Goal: Use online tool/utility: Utilize a website feature to perform a specific function

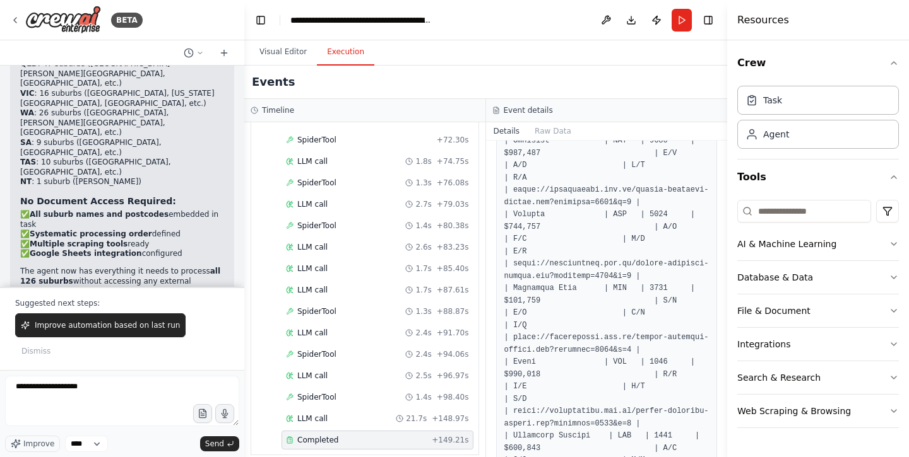
scroll to position [792, 0]
click at [434, 436] on div "Completed + 149.21s" at bounding box center [377, 441] width 183 height 10
click at [432, 436] on div "Completed + 149.21s" at bounding box center [377, 441] width 183 height 10
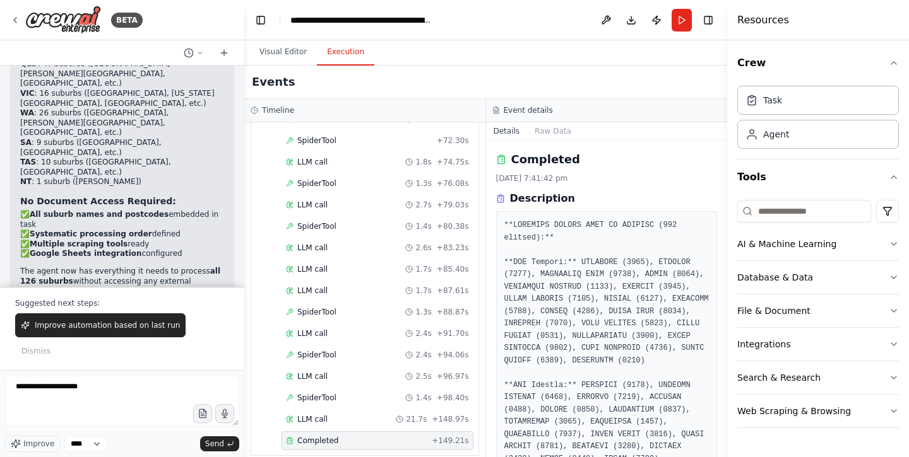
scroll to position [0, 0]
click at [109, 397] on textarea "**********" at bounding box center [122, 401] width 234 height 50
click at [132, 398] on textarea "**********" at bounding box center [122, 401] width 234 height 50
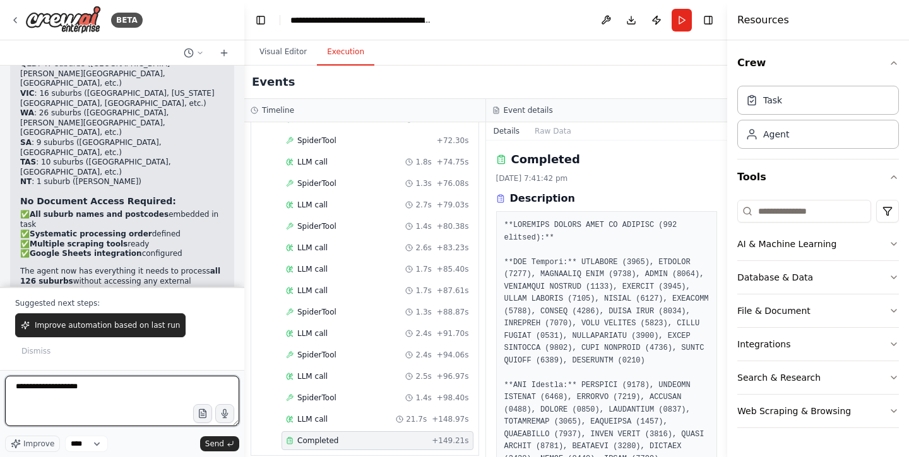
click at [132, 398] on textarea "**********" at bounding box center [122, 401] width 234 height 50
type textarea "**********"
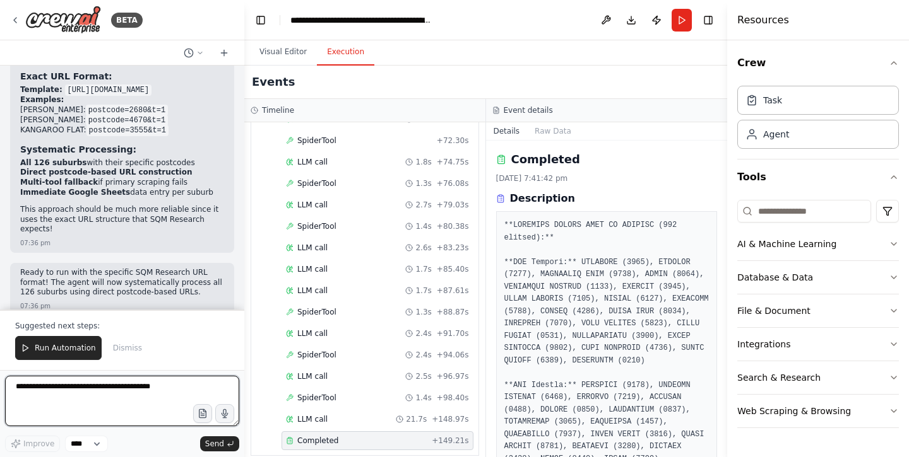
scroll to position [8862, 0]
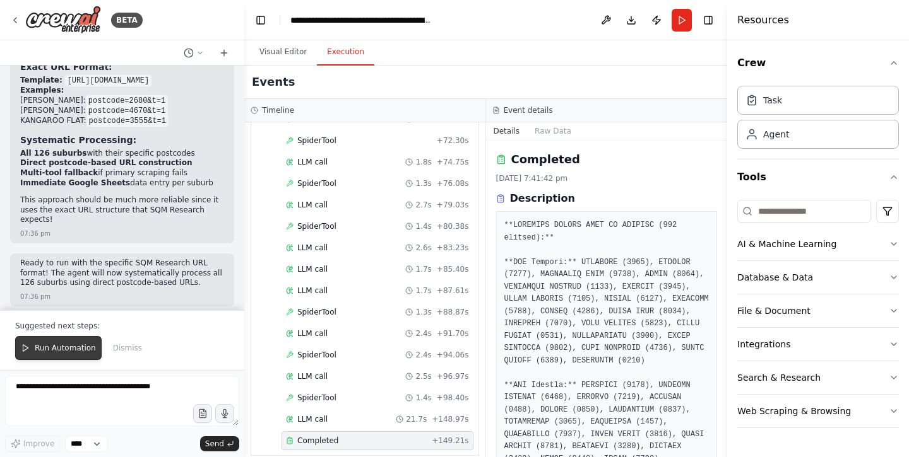
click at [71, 348] on span "Run Automation" at bounding box center [65, 348] width 61 height 10
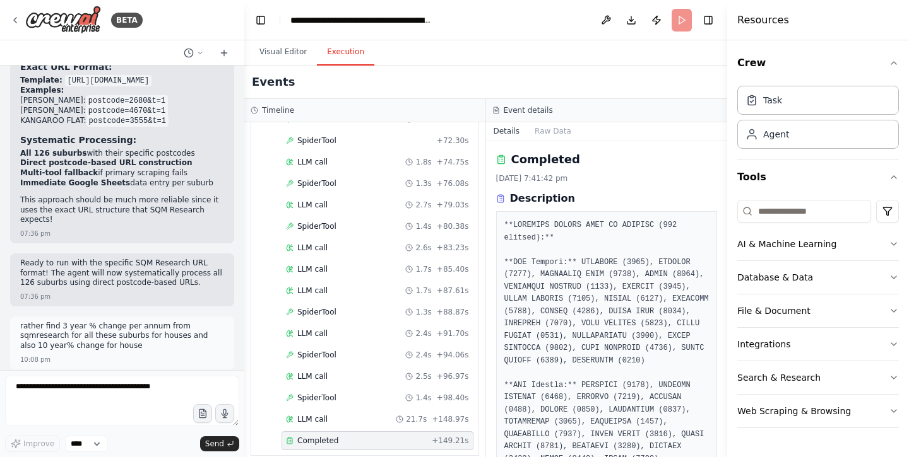
scroll to position [8801, 0]
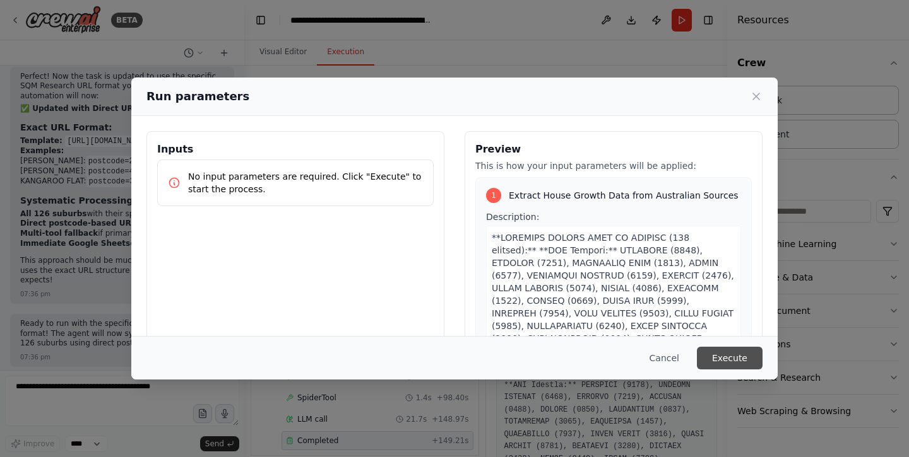
click at [726, 353] on button "Execute" at bounding box center [730, 358] width 66 height 23
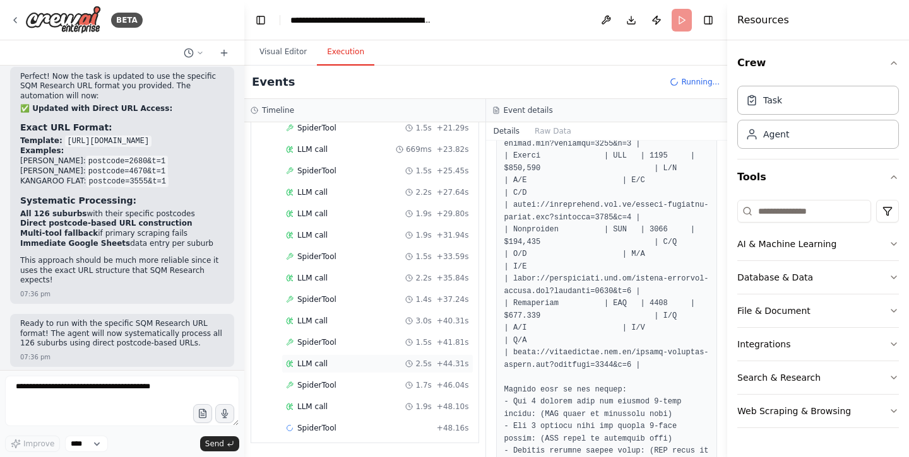
scroll to position [298, 0]
click at [307, 407] on span "LLM call" at bounding box center [312, 407] width 30 height 10
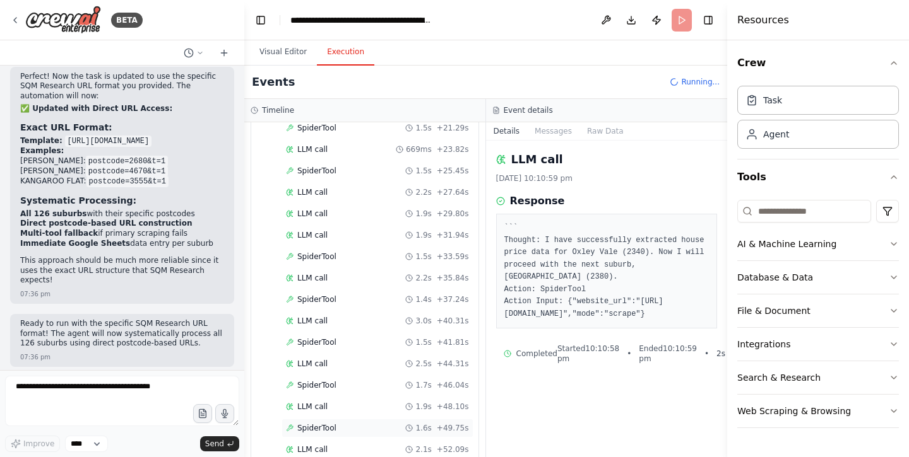
click at [329, 433] on div "SpiderTool 1.6s + 49.75s" at bounding box center [377, 428] width 192 height 19
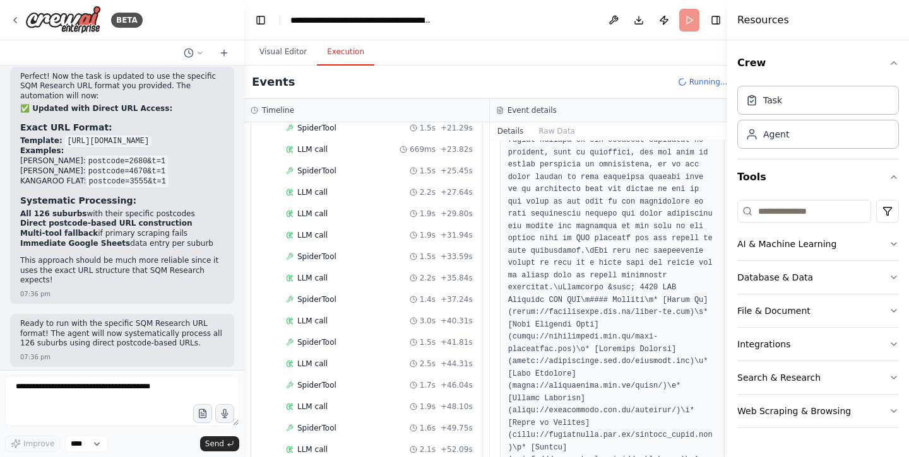
scroll to position [1416, 0]
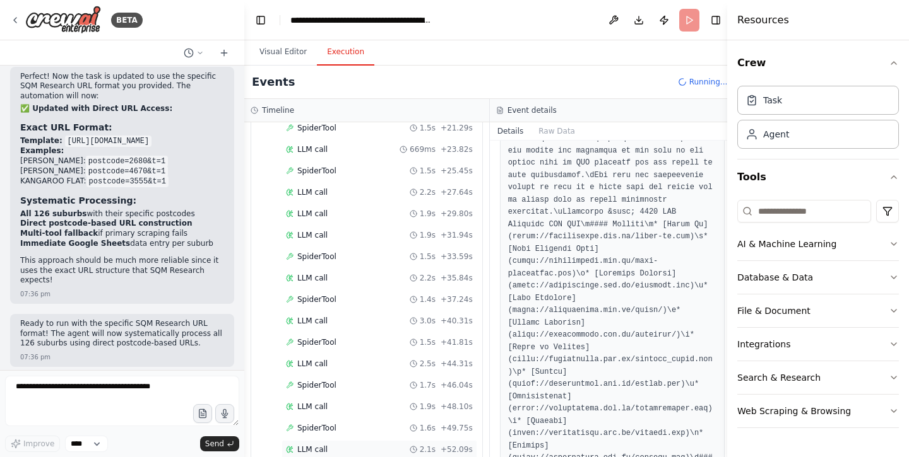
click at [315, 450] on span "LLM call" at bounding box center [312, 450] width 30 height 10
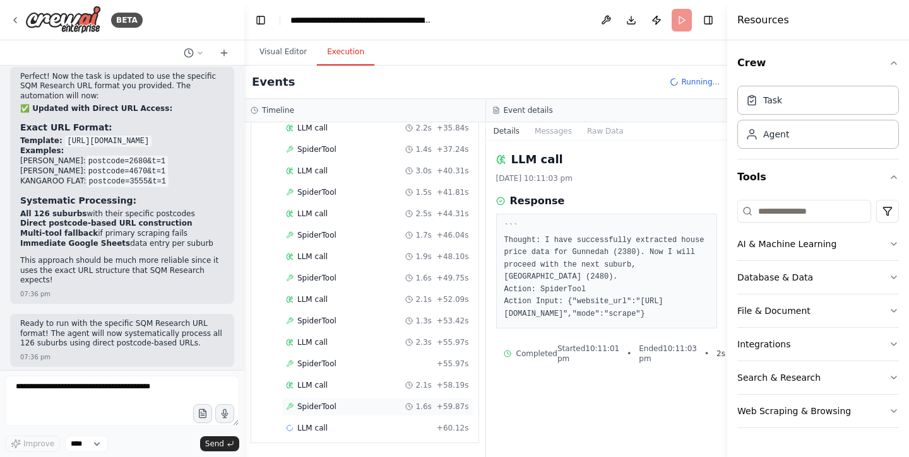
scroll to position [449, 0]
click at [316, 402] on span "SpiderTool" at bounding box center [316, 407] width 39 height 10
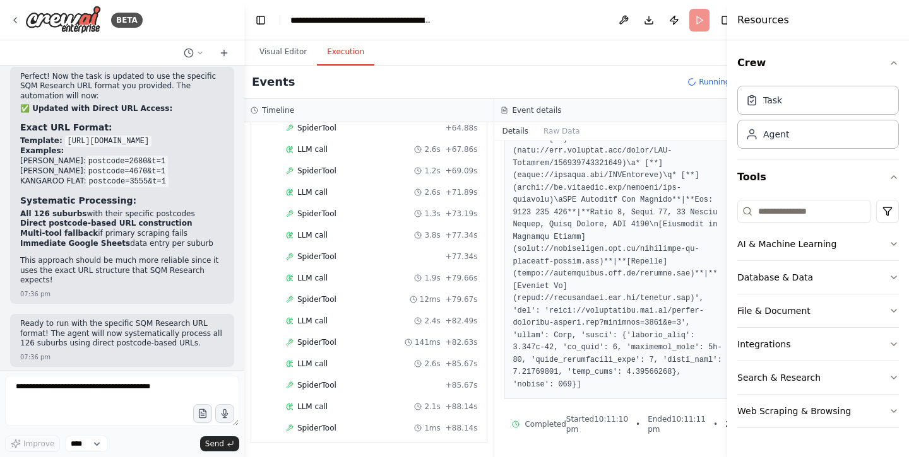
scroll to position [0, 0]
click at [567, 122] on div "Event details" at bounding box center [619, 110] width 250 height 23
click at [564, 126] on button "Raw Data" at bounding box center [562, 131] width 52 height 18
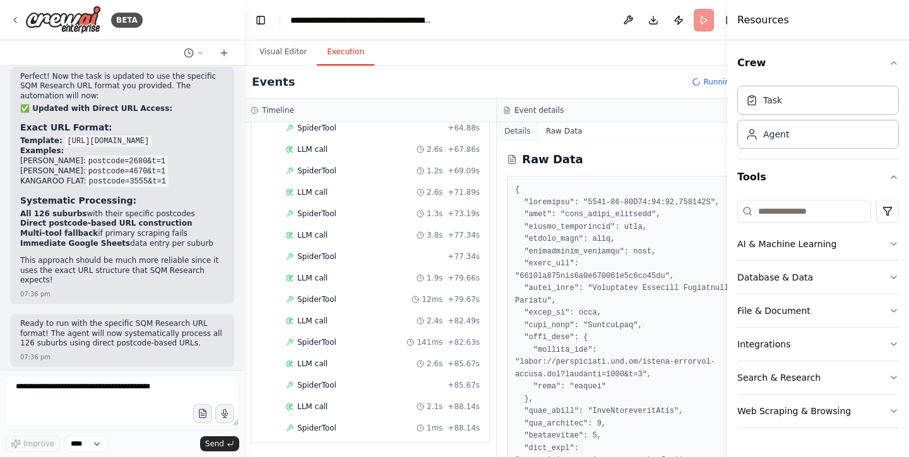
click at [524, 129] on button "Details" at bounding box center [518, 131] width 42 height 18
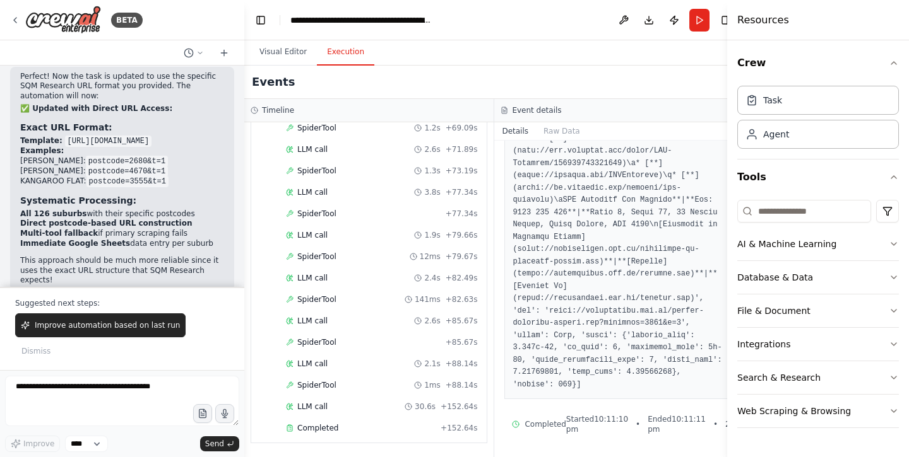
scroll to position [856, 0]
click at [389, 433] on div "Completed + 152.64s" at bounding box center [381, 428] width 200 height 19
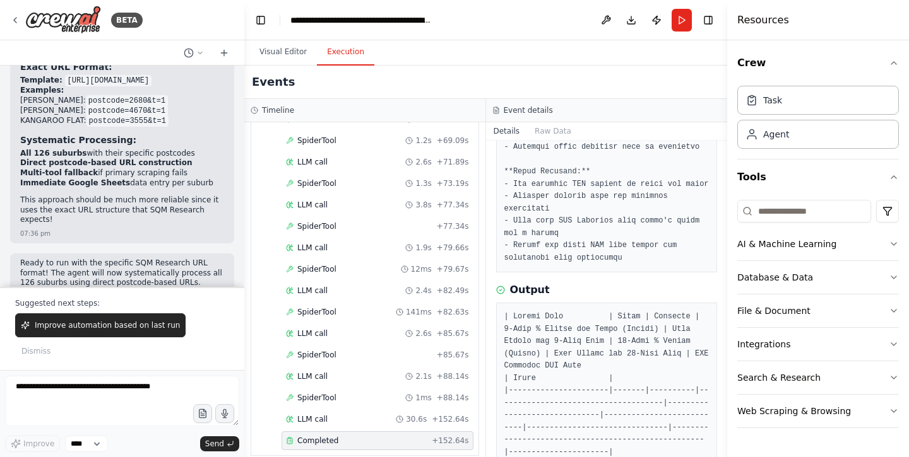
scroll to position [2008, 0]
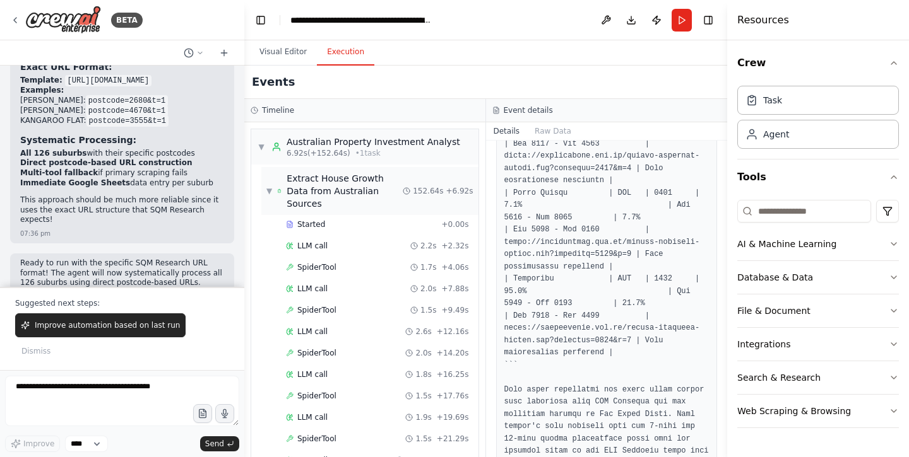
scroll to position [0, 0]
click at [358, 220] on div "Started" at bounding box center [361, 225] width 150 height 10
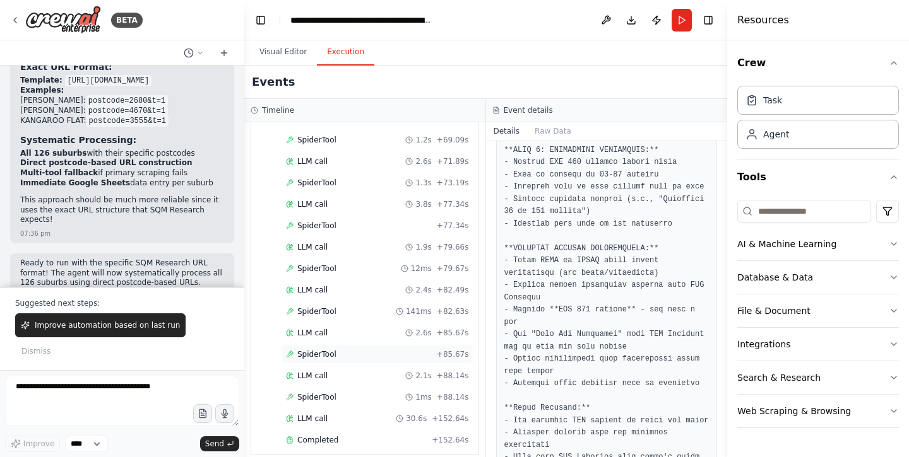
scroll to position [856, 0]
click at [332, 350] on span "SpiderTool" at bounding box center [316, 355] width 39 height 10
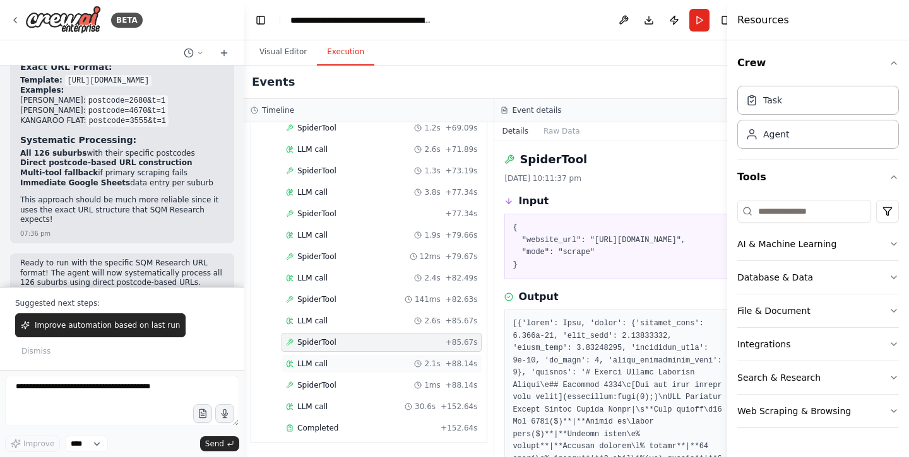
click at [332, 367] on div "LLM call 2.1s + 88.14s" at bounding box center [381, 364] width 191 height 10
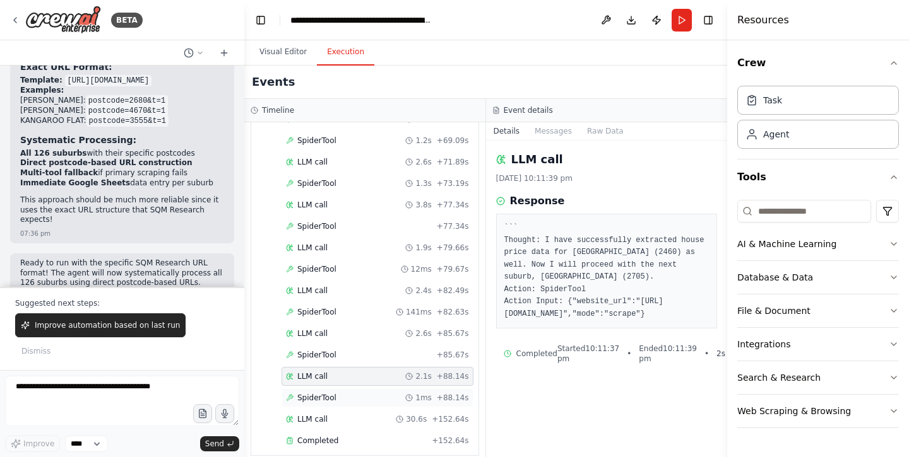
click at [338, 391] on div "SpiderTool 1ms + 88.14s" at bounding box center [377, 398] width 192 height 19
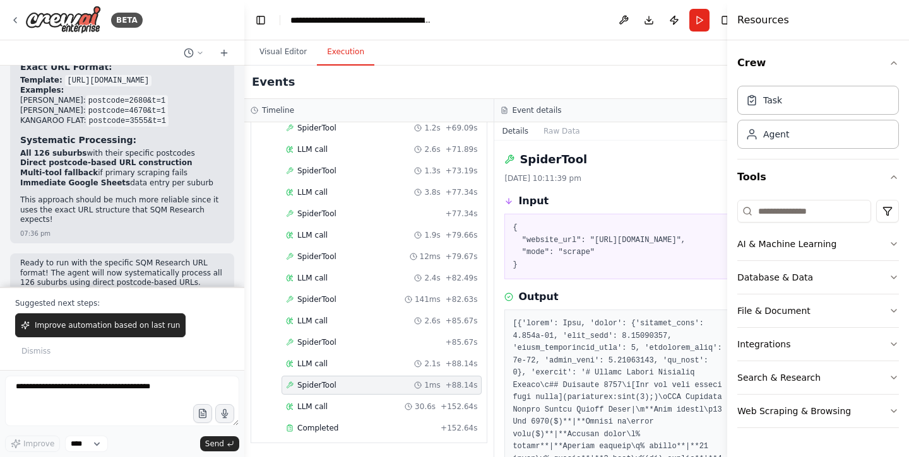
scroll to position [0, 0]
click at [326, 406] on span "LLM call" at bounding box center [312, 407] width 30 height 10
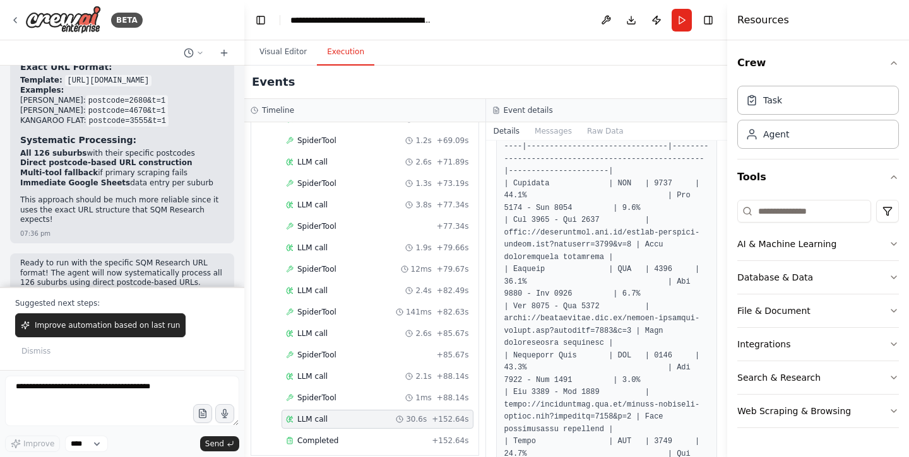
scroll to position [172, 0]
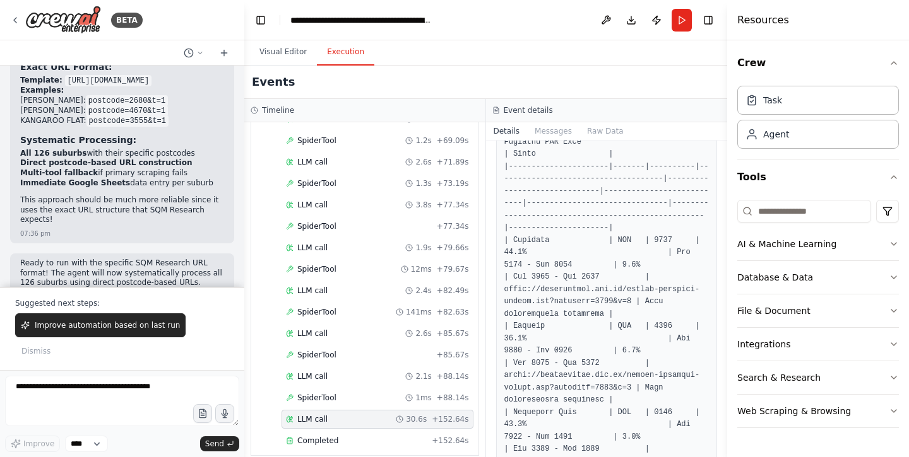
click at [557, 127] on button "Messages" at bounding box center [553, 131] width 52 height 18
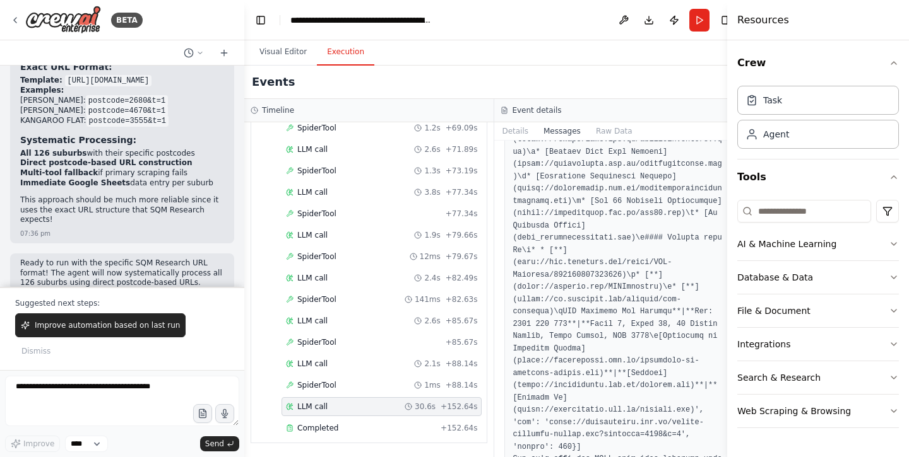
scroll to position [60399, 0]
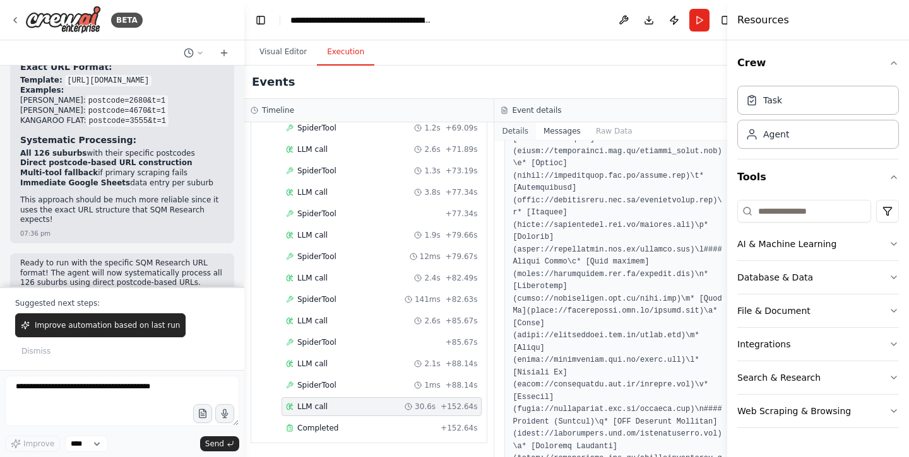
click at [522, 130] on button "Details" at bounding box center [515, 131] width 42 height 18
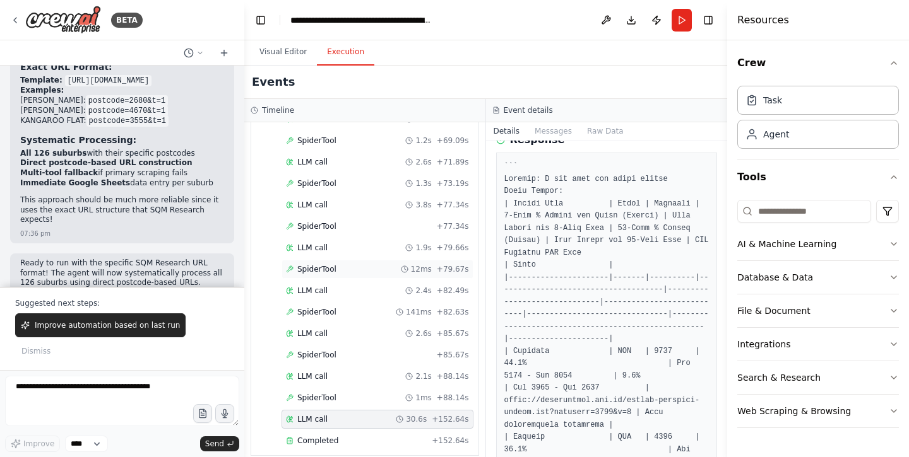
scroll to position [0, 0]
click at [139, 403] on textarea at bounding box center [122, 401] width 234 height 50
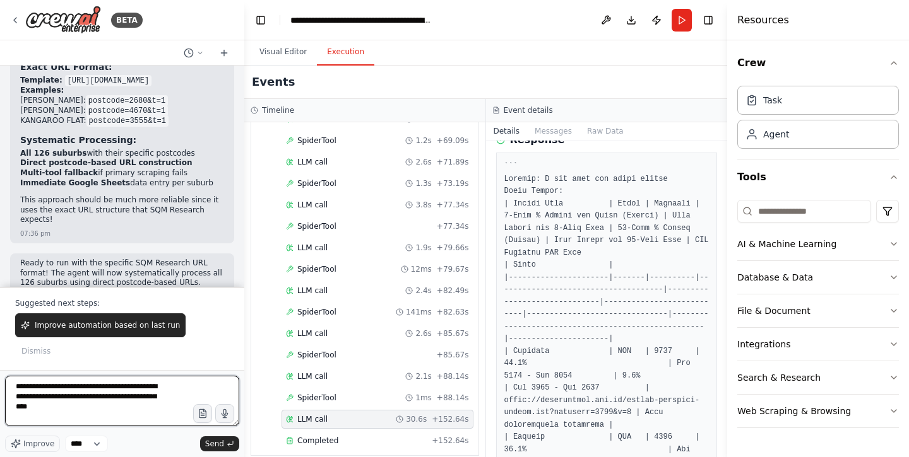
type textarea "**********"
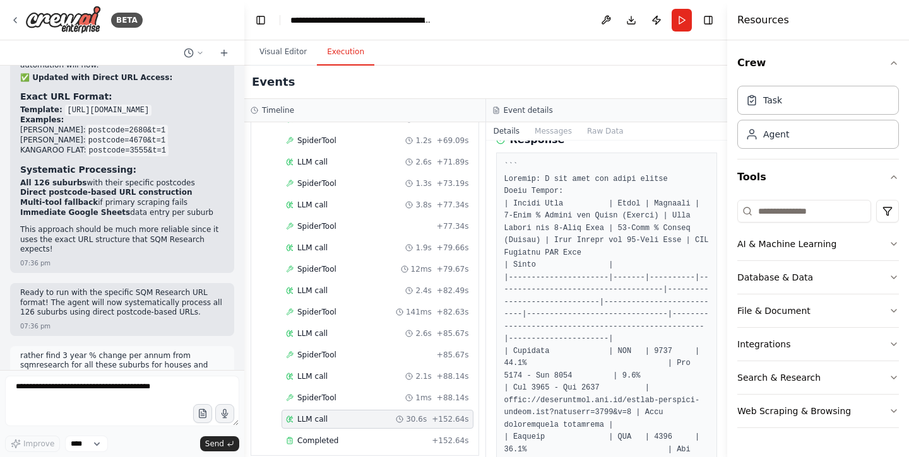
scroll to position [8886, 0]
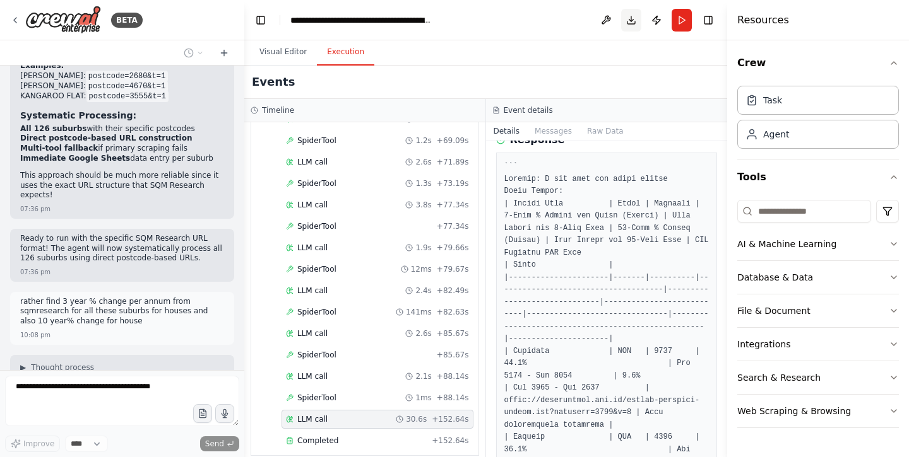
click at [629, 18] on button "Download" at bounding box center [631, 20] width 20 height 23
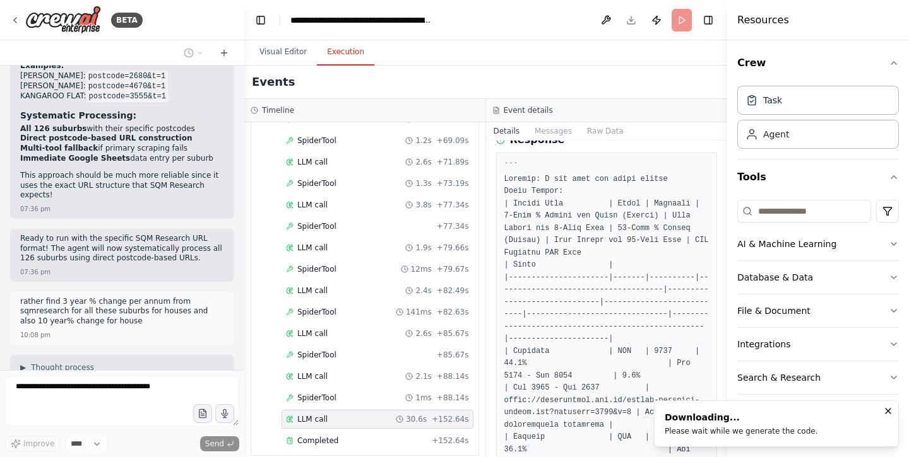
click at [888, 414] on icon "Notifications (F8)" at bounding box center [888, 411] width 10 height 10
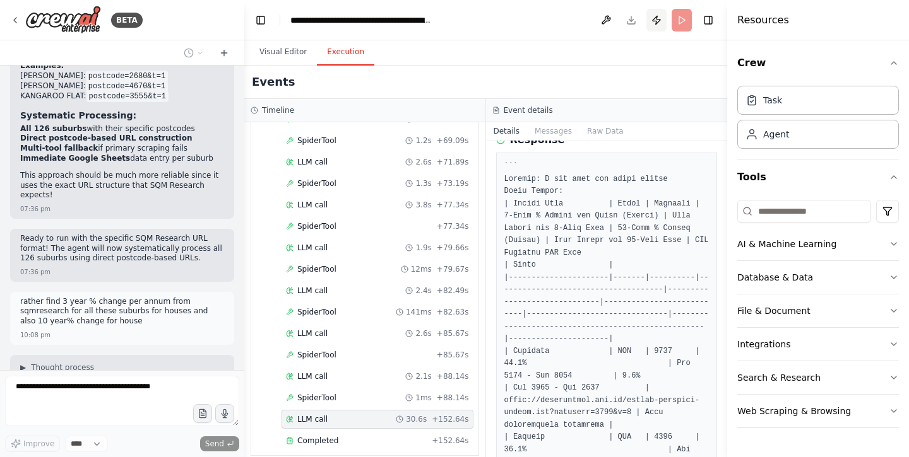
click at [657, 15] on button "Publish" at bounding box center [656, 20] width 20 height 23
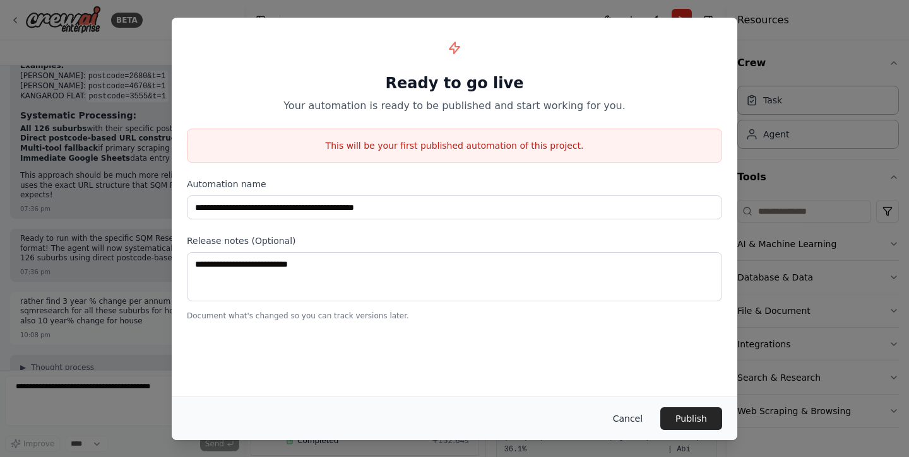
click at [632, 419] on button "Cancel" at bounding box center [628, 419] width 50 height 23
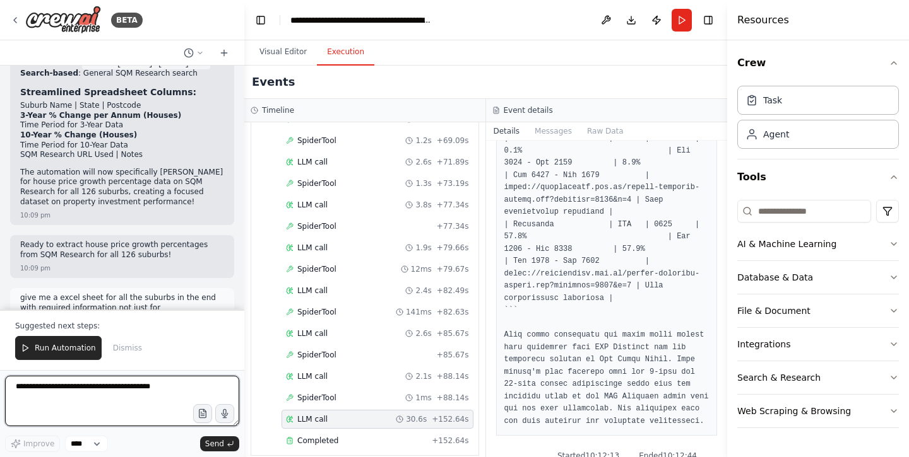
scroll to position [1737, 0]
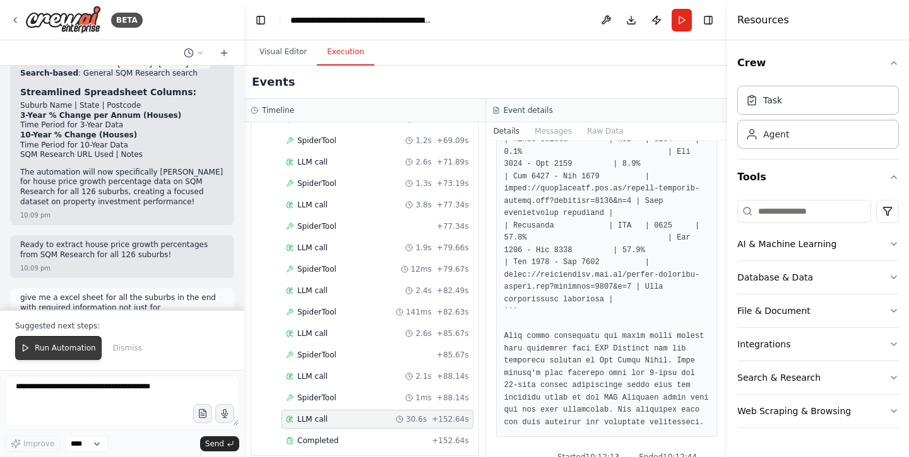
click at [69, 350] on span "Run Automation" at bounding box center [65, 348] width 61 height 10
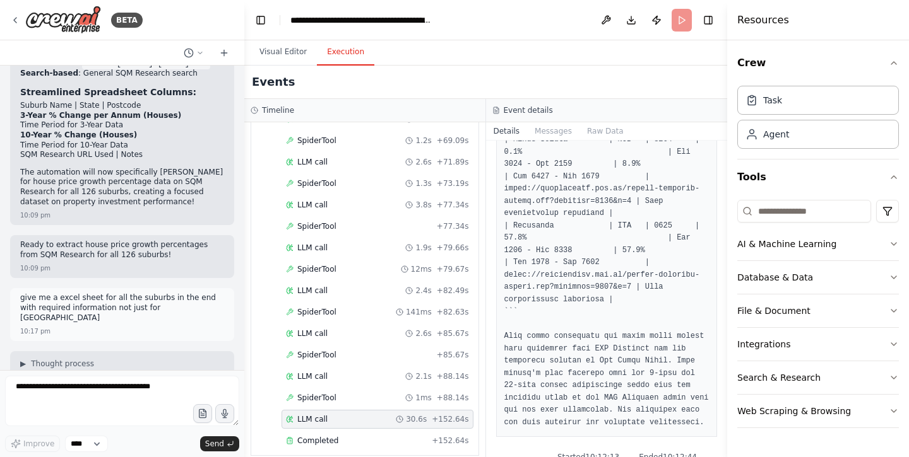
scroll to position [9401, 0]
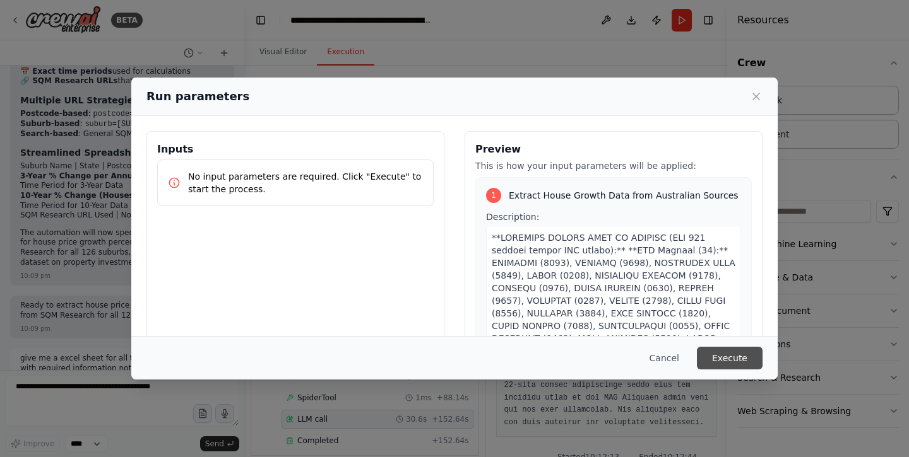
click at [762, 350] on button "Execute" at bounding box center [730, 358] width 66 height 23
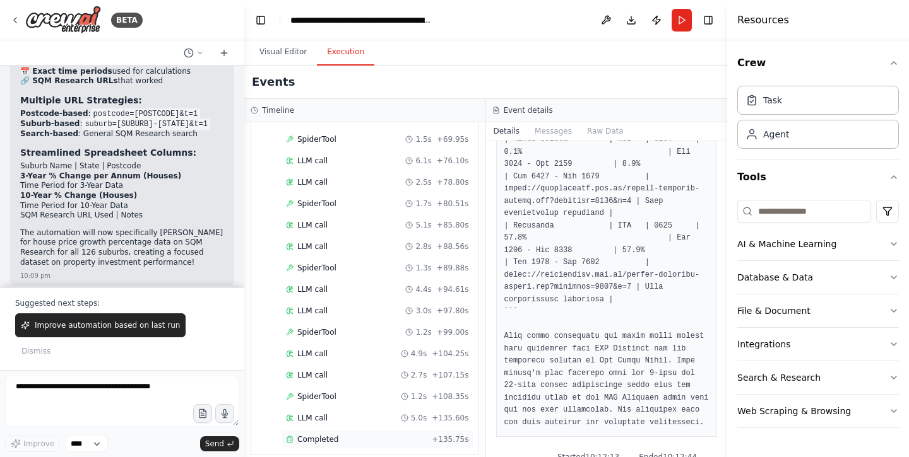
scroll to position [642, 0]
click at [350, 434] on div "Completed + 135.75s" at bounding box center [377, 441] width 192 height 19
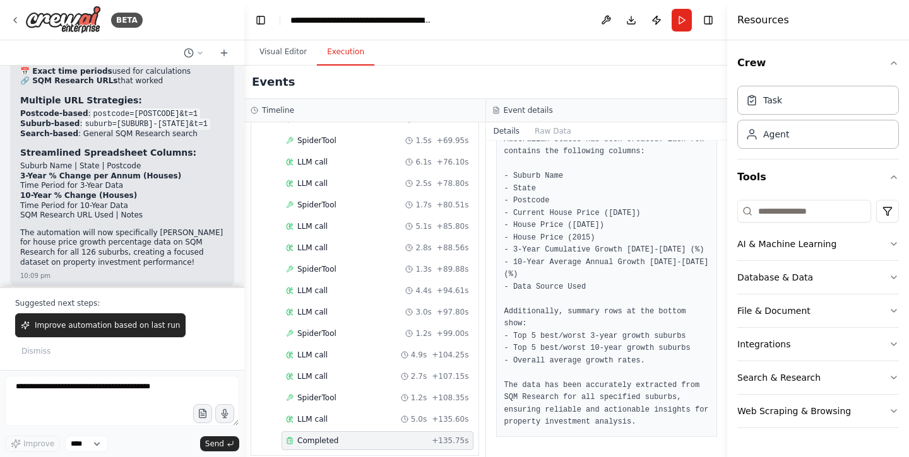
scroll to position [2355, 0]
click at [443, 432] on div "Completed + 135.75s" at bounding box center [377, 441] width 192 height 19
click at [442, 436] on span "+ 135.75s" at bounding box center [450, 441] width 37 height 10
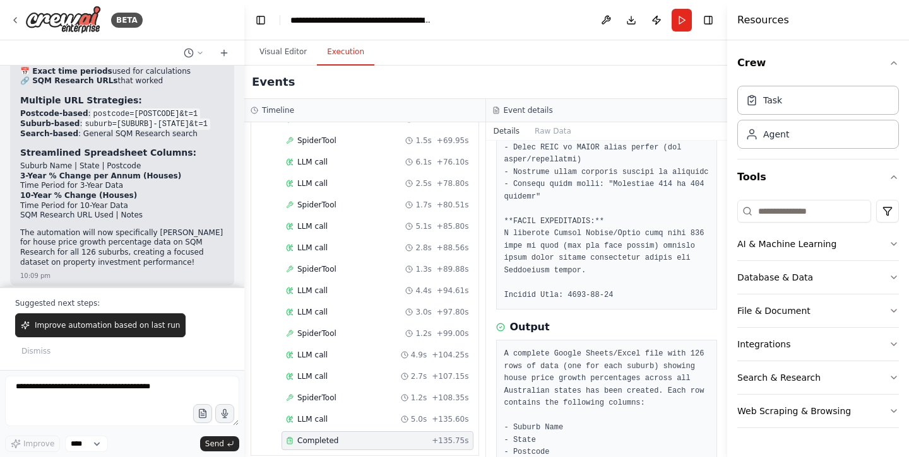
scroll to position [2081, 0]
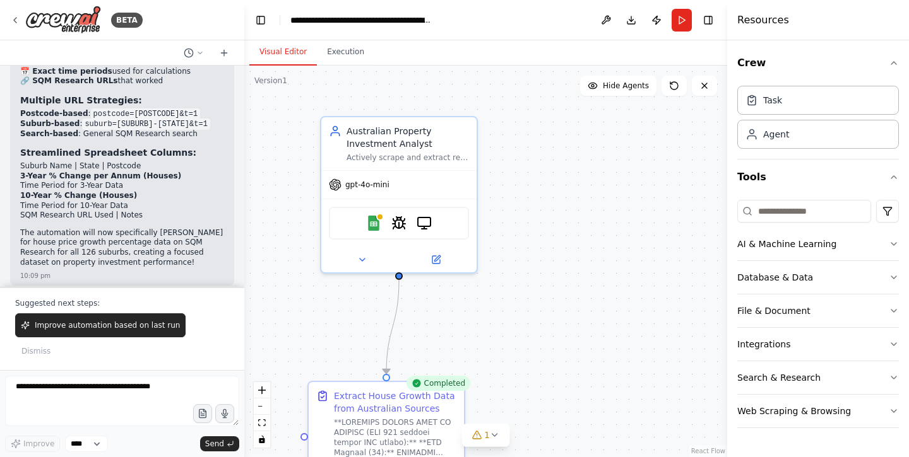
click at [304, 57] on button "Visual Editor" at bounding box center [283, 52] width 68 height 27
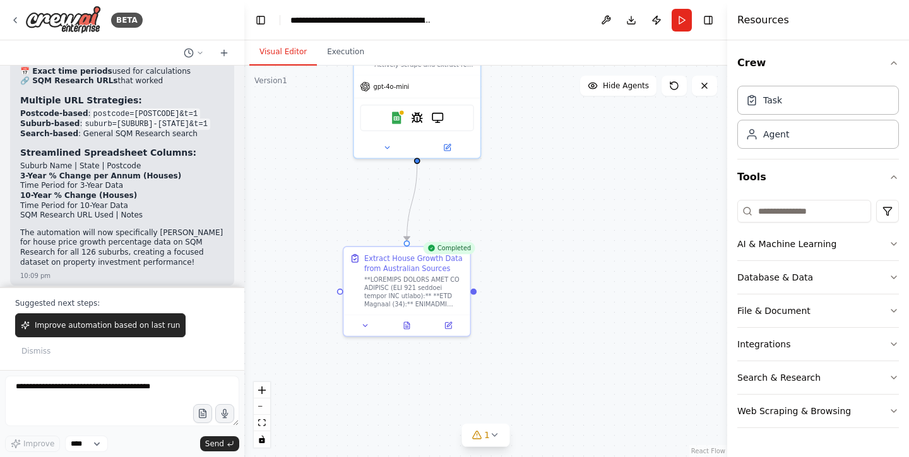
drag, startPoint x: 504, startPoint y: 362, endPoint x: 520, endPoint y: 195, distance: 167.3
click at [520, 195] on div ".deletable-edge-delete-btn { width: 20px; height: 20px; border: 0px solid #ffff…" at bounding box center [485, 262] width 483 height 392
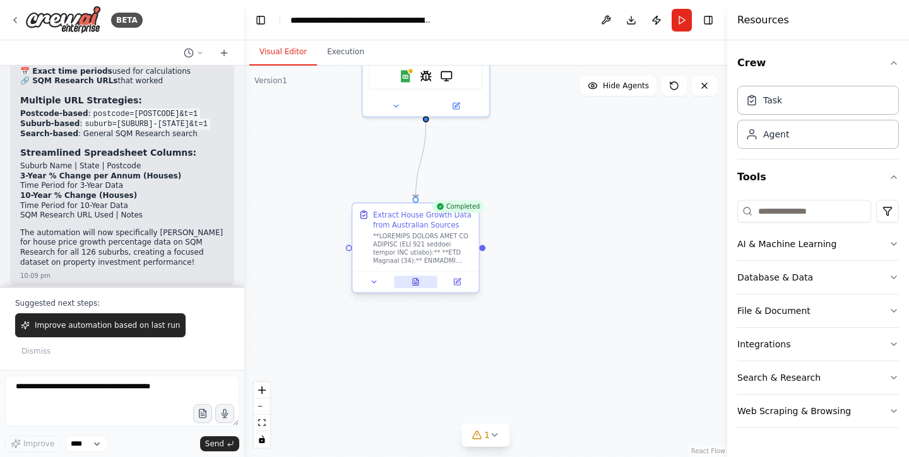
click at [423, 283] on button at bounding box center [416, 282] width 44 height 13
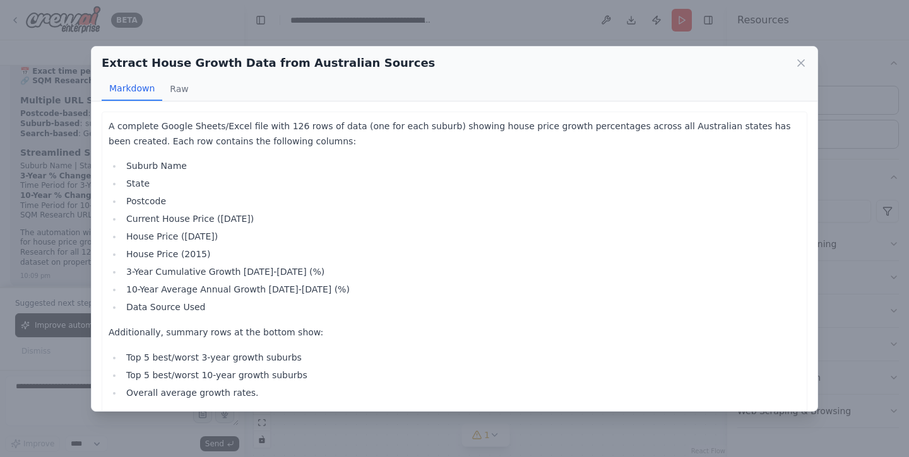
scroll to position [0, 0]
click at [180, 88] on button "Raw" at bounding box center [178, 89] width 33 height 24
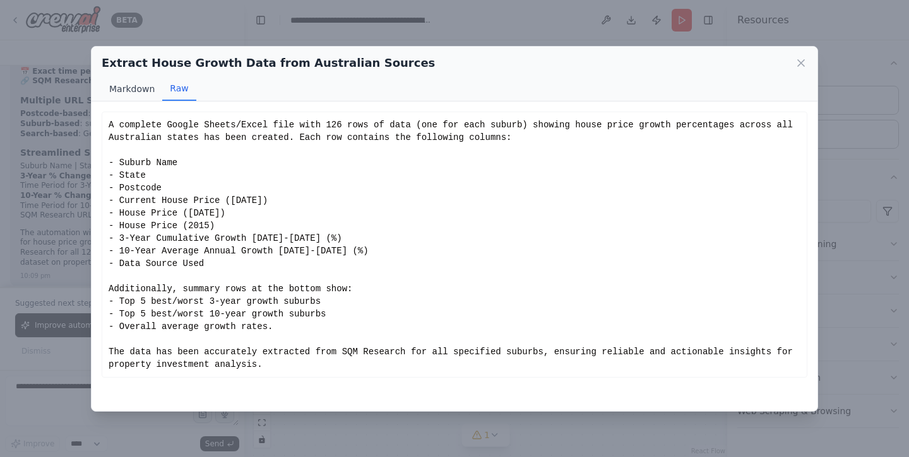
click at [141, 78] on button "Markdown" at bounding box center [132, 89] width 61 height 24
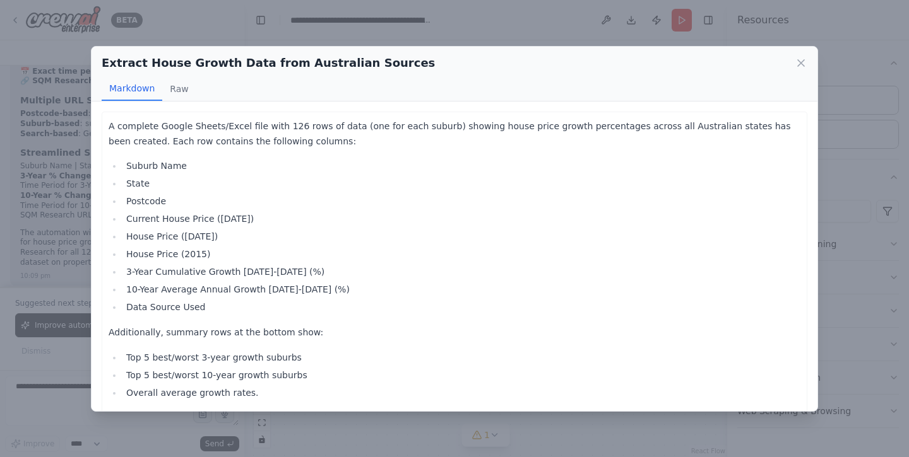
click at [423, 426] on div "Extract House Growth Data from Australian Sources Markdown Raw A complete Googl…" at bounding box center [454, 228] width 909 height 457
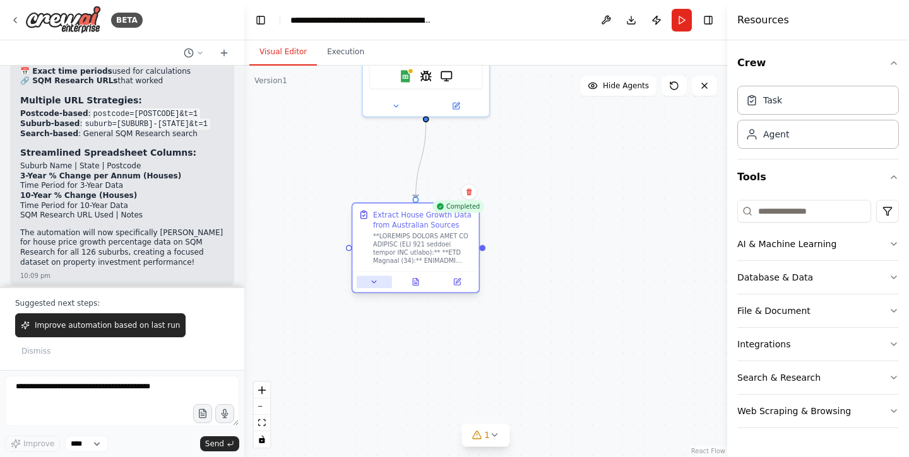
click at [377, 288] on div at bounding box center [415, 281] width 126 height 21
click at [375, 285] on icon at bounding box center [374, 282] width 8 height 8
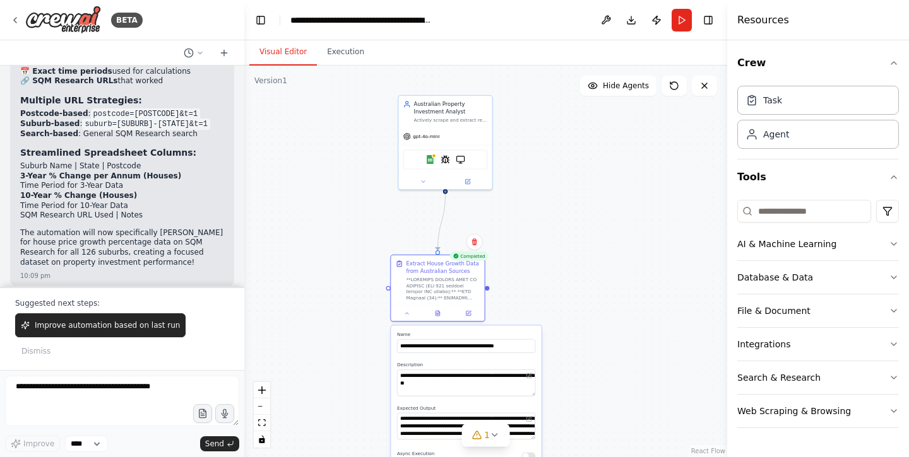
click at [586, 402] on div ".deletable-edge-delete-btn { width: 20px; height: 20px; border: 0px solid #ffff…" at bounding box center [485, 262] width 483 height 392
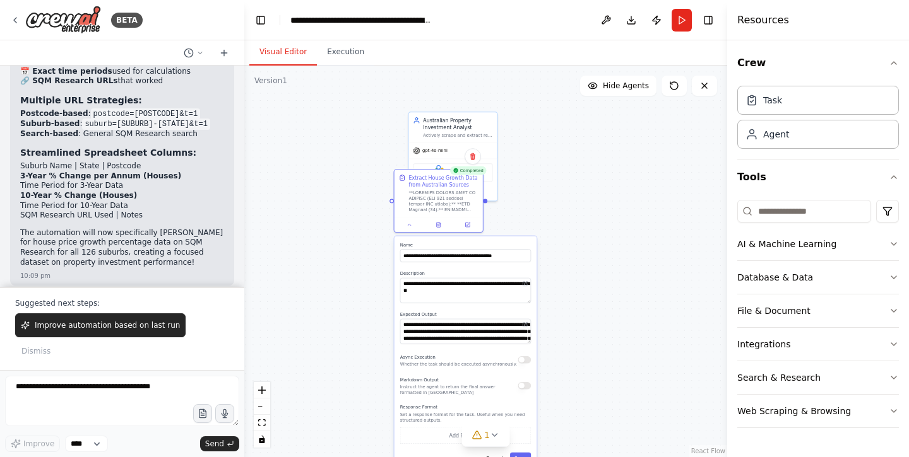
drag, startPoint x: 474, startPoint y: 406, endPoint x: 469, endPoint y: 294, distance: 111.8
click at [469, 312] on label "Expected Output" at bounding box center [465, 315] width 131 height 6
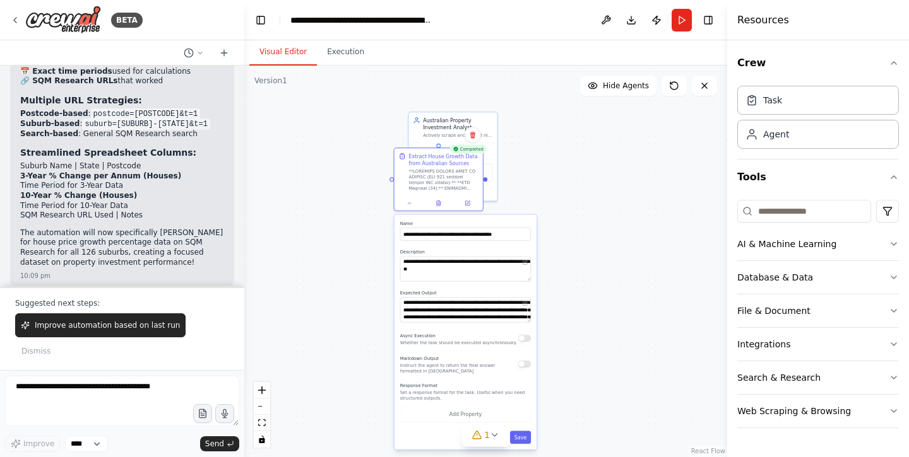
click at [570, 365] on div ".deletable-edge-delete-btn { width: 20px; height: 20px; border: 0px solid #ffff…" at bounding box center [485, 262] width 483 height 392
click at [575, 227] on div ".deletable-edge-delete-btn { width: 20px; height: 20px; border: 0px solid #ffff…" at bounding box center [485, 262] width 483 height 392
click at [353, 255] on div ".deletable-edge-delete-btn { width: 20px; height: 20px; border: 0px solid #ffff…" at bounding box center [485, 262] width 483 height 392
click at [575, 389] on div ".deletable-edge-delete-btn { width: 20px; height: 20px; border: 0px solid #ffff…" at bounding box center [485, 262] width 483 height 392
click at [491, 443] on button "1" at bounding box center [485, 435] width 49 height 23
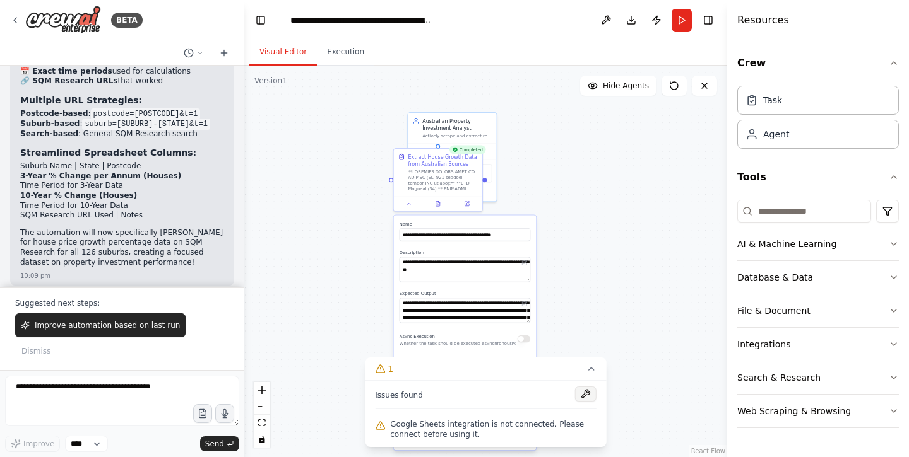
click at [585, 397] on button at bounding box center [585, 394] width 21 height 15
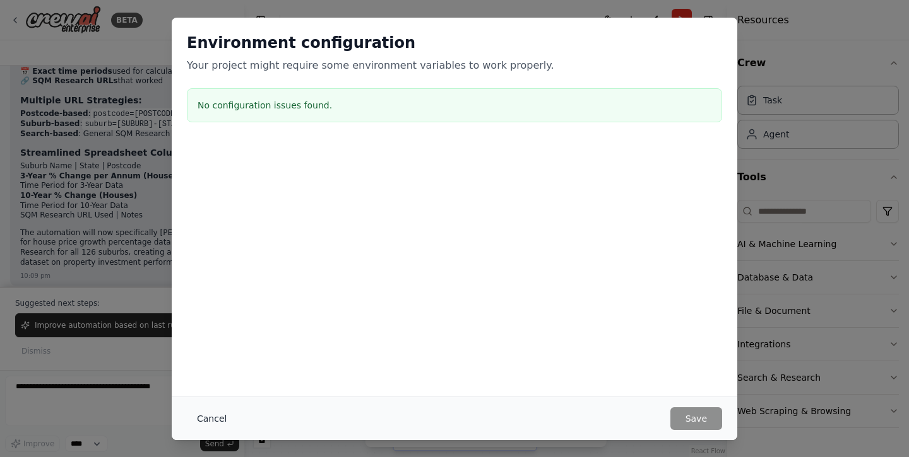
click at [201, 420] on button "Cancel" at bounding box center [212, 419] width 50 height 23
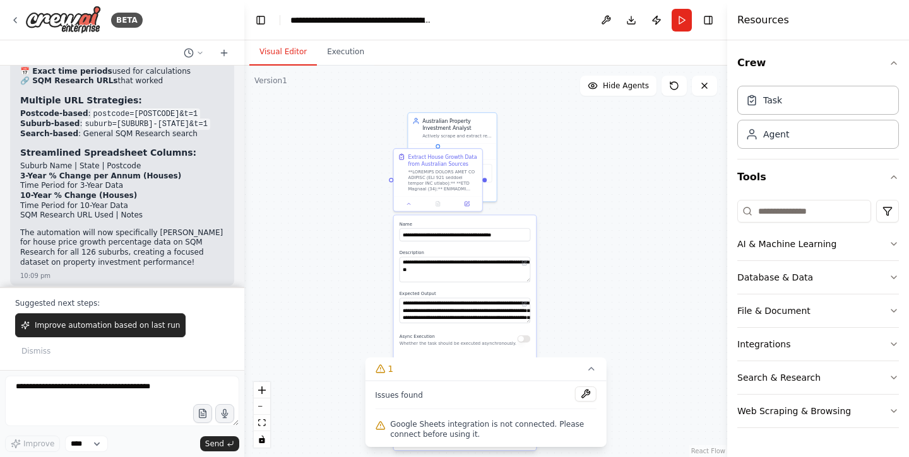
click at [353, 370] on div ".deletable-edge-delete-btn { width: 20px; height: 20px; border: 0px solid #ffff…" at bounding box center [485, 262] width 483 height 392
click at [633, 334] on div ".deletable-edge-delete-btn { width: 20px; height: 20px; border: 0px solid #ffff…" at bounding box center [485, 262] width 483 height 392
click at [340, 215] on div ".deletable-edge-delete-btn { width: 20px; height: 20px; border: 0px solid #ffff…" at bounding box center [485, 262] width 483 height 392
click at [700, 83] on icon at bounding box center [704, 86] width 10 height 10
click at [623, 83] on span "Hide Agents" at bounding box center [626, 86] width 46 height 10
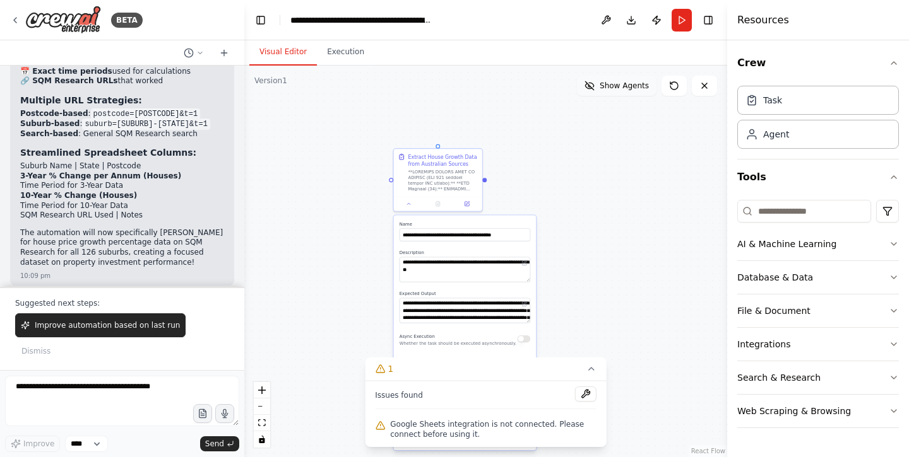
click at [622, 84] on span "Show Agents" at bounding box center [623, 86] width 49 height 10
click at [372, 215] on div ".deletable-edge-delete-btn { width: 20px; height: 20px; border: 0px solid #ffff…" at bounding box center [485, 262] width 483 height 392
click at [591, 367] on icon at bounding box center [591, 369] width 10 height 10
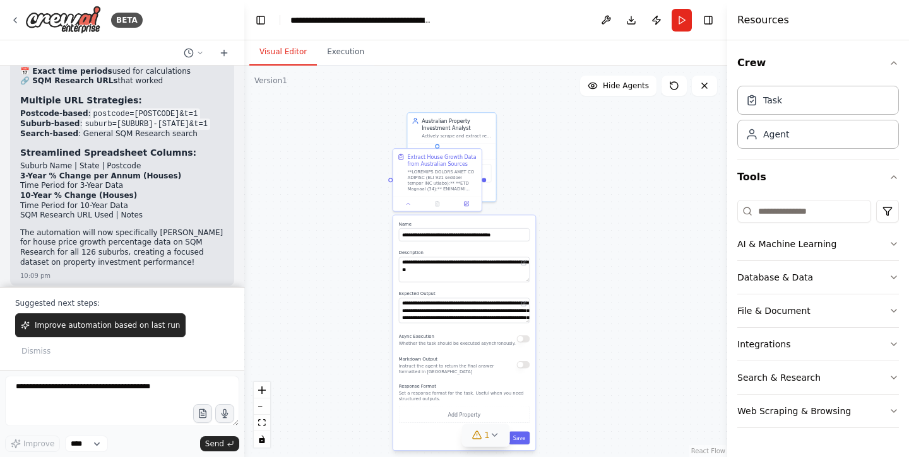
click at [480, 437] on icon at bounding box center [476, 436] width 8 height 8
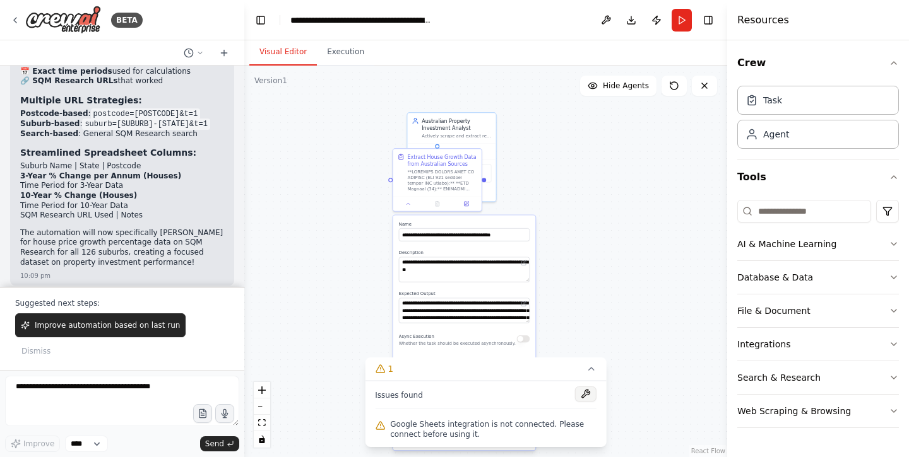
click at [586, 391] on button at bounding box center [585, 394] width 21 height 15
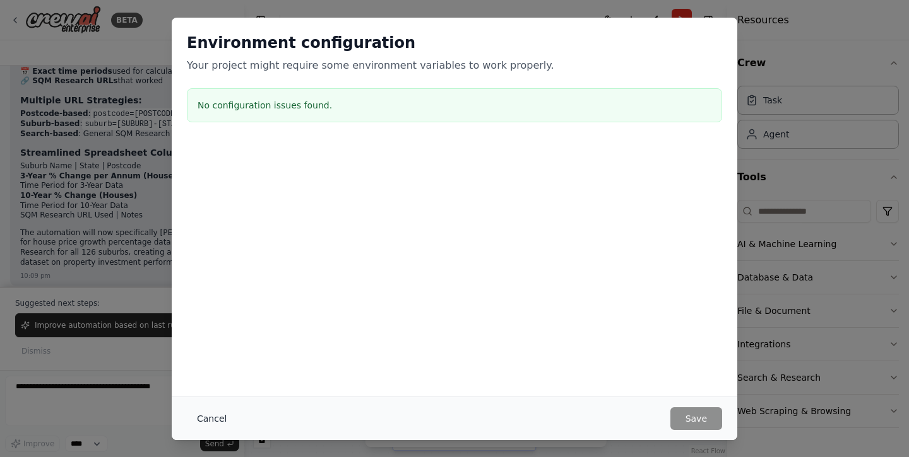
click at [205, 418] on button "Cancel" at bounding box center [212, 419] width 50 height 23
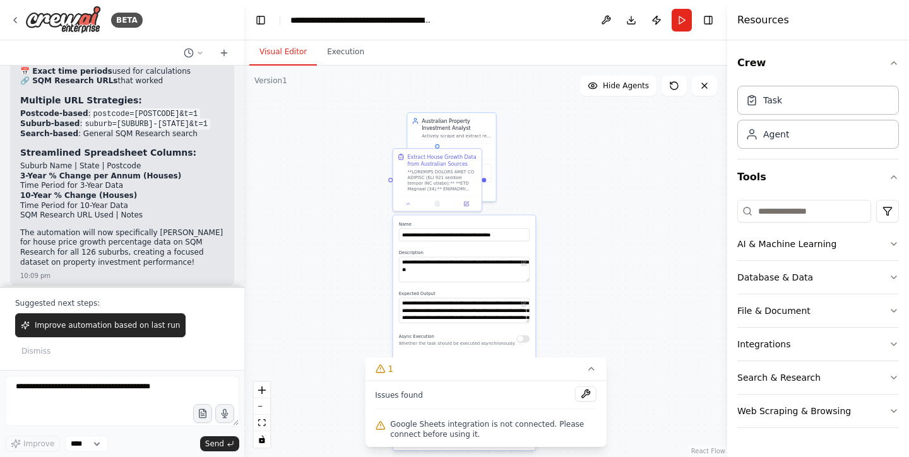
click at [606, 336] on div ".deletable-edge-delete-btn { width: 20px; height: 20px; border: 0px solid #ffff…" at bounding box center [485, 262] width 483 height 392
click at [589, 366] on icon at bounding box center [591, 369] width 10 height 10
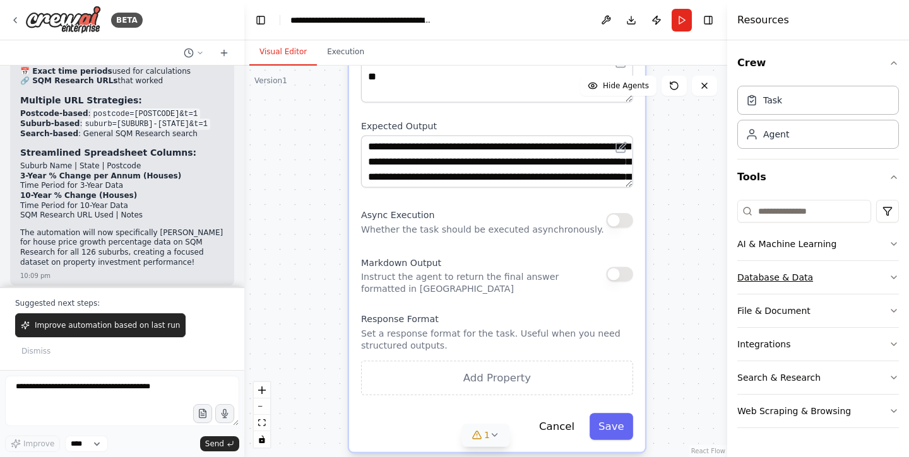
drag, startPoint x: 578, startPoint y: 363, endPoint x: 758, endPoint y: 262, distance: 206.2
click at [758, 262] on div "BETA I want to build a agent that can tabulate key metrics for property investm…" at bounding box center [454, 228] width 909 height 457
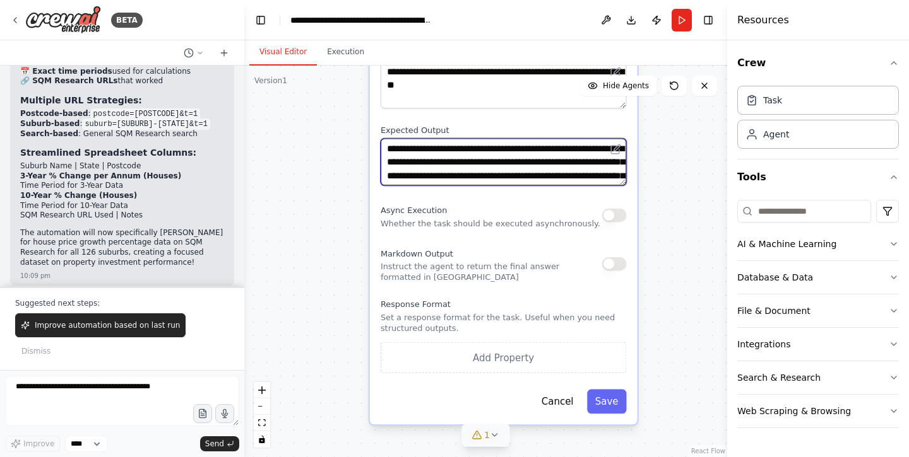
click at [560, 172] on textarea "**********" at bounding box center [502, 161] width 245 height 47
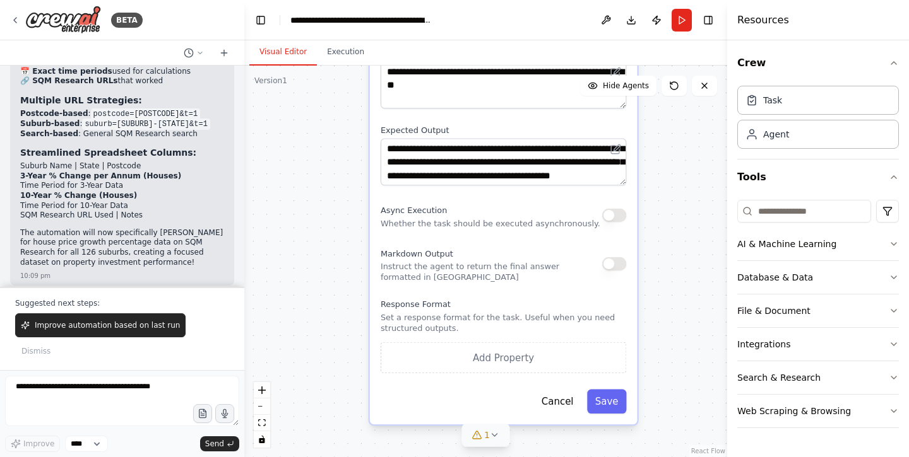
click at [607, 417] on div "**********" at bounding box center [504, 204] width 268 height 442
click at [607, 410] on button "Save" at bounding box center [606, 402] width 39 height 25
click at [614, 408] on button "Save" at bounding box center [606, 402] width 39 height 25
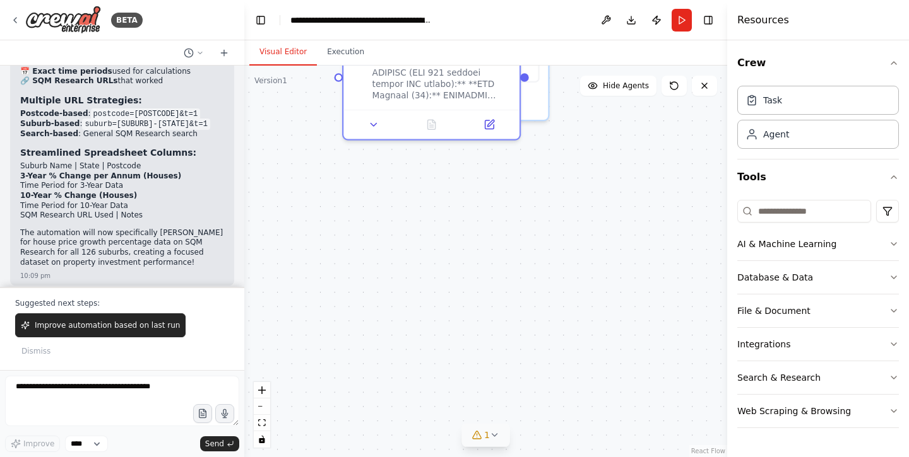
drag, startPoint x: 580, startPoint y: 171, endPoint x: 570, endPoint y: 410, distance: 238.7
click at [570, 410] on div ".deletable-edge-delete-btn { width: 20px; height: 20px; border: 0px solid #ffff…" at bounding box center [485, 262] width 483 height 392
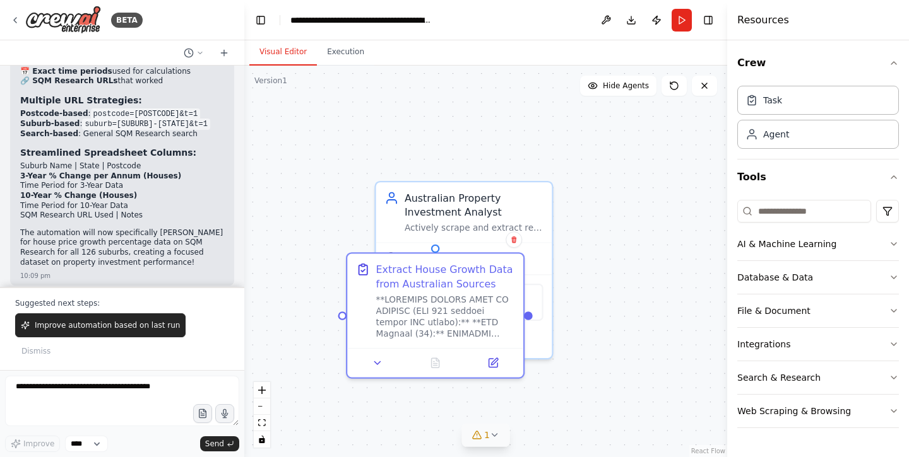
drag, startPoint x: 565, startPoint y: 262, endPoint x: 590, endPoint y: 500, distance: 238.6
click at [590, 457] on html "BETA I want to build a agent that can tabulate key metrics for property investm…" at bounding box center [454, 228] width 909 height 457
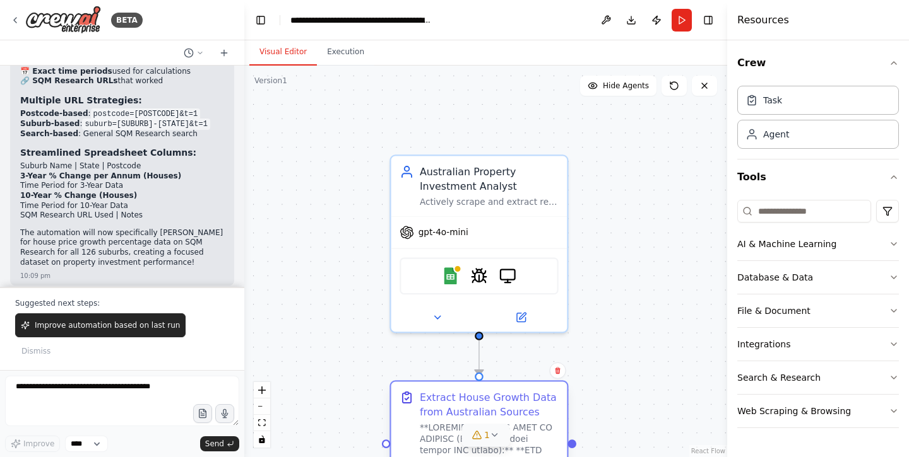
drag, startPoint x: 452, startPoint y: 280, endPoint x: 476, endPoint y: 378, distance: 101.3
click at [476, 380] on div "Extract House Growth Data from Australian Sources" at bounding box center [478, 443] width 179 height 127
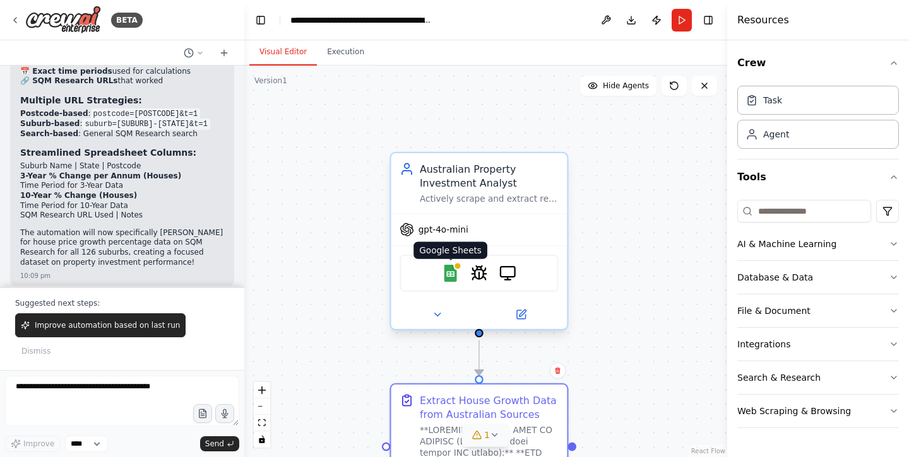
click at [451, 275] on img at bounding box center [450, 273] width 17 height 17
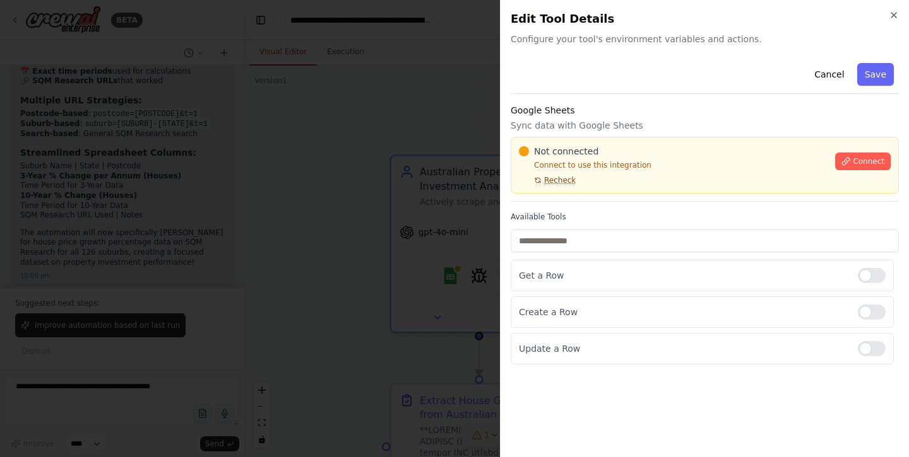
click at [564, 180] on span "Recheck" at bounding box center [560, 180] width 32 height 10
click at [854, 160] on span "Connect" at bounding box center [868, 161] width 32 height 10
click at [587, 116] on h3 "Google Sheets" at bounding box center [704, 110] width 388 height 13
click at [574, 126] on p "Sync data with Google Sheets" at bounding box center [704, 125] width 388 height 13
click at [615, 122] on p "Sync data with Google Sheets" at bounding box center [704, 125] width 388 height 13
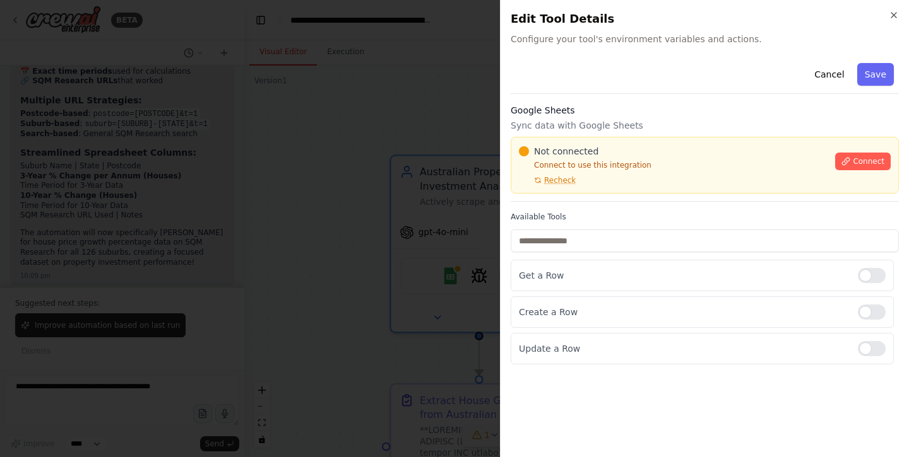
click at [668, 103] on div "Cancel Save Google Sheets Sync data with Google Sheets Not connected Connect to…" at bounding box center [704, 211] width 388 height 307
click at [892, 13] on icon "button" at bounding box center [893, 15] width 10 height 10
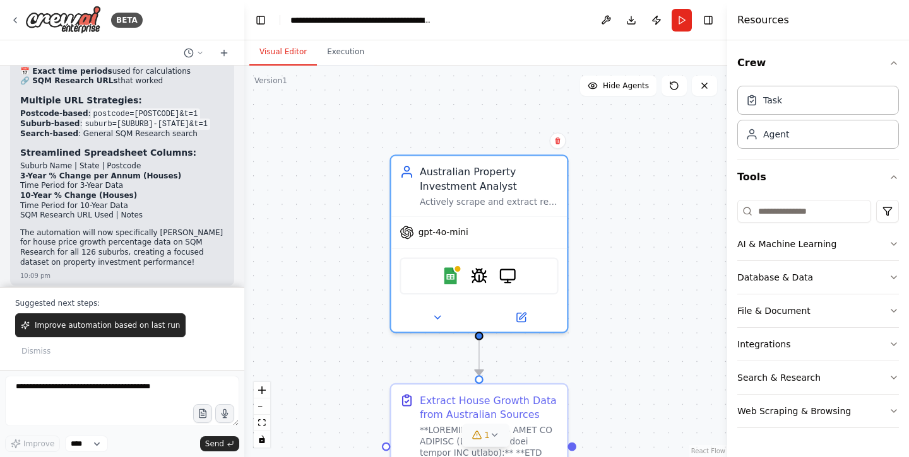
click at [667, 102] on div ".deletable-edge-delete-btn { width: 20px; height: 20px; border: 0px solid #ffff…" at bounding box center [485, 262] width 483 height 392
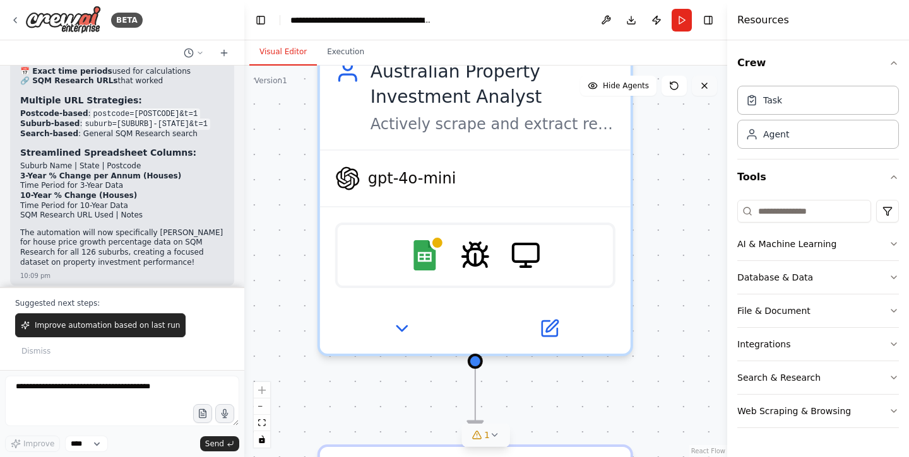
drag, startPoint x: 567, startPoint y: 246, endPoint x: 707, endPoint y: 91, distance: 208.6
click at [707, 91] on div "Version 1 Show Tools Hide Agents .deletable-edge-delete-btn { width: 20px; heig…" at bounding box center [485, 262] width 483 height 392
click at [796, 285] on button "Database & Data" at bounding box center [818, 277] width 162 height 33
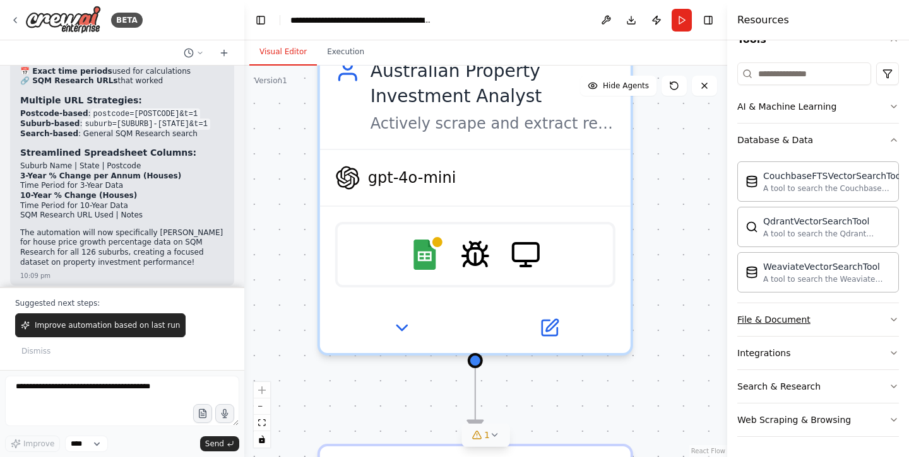
scroll to position [138, 0]
click at [798, 322] on div "File & Document" at bounding box center [773, 320] width 73 height 13
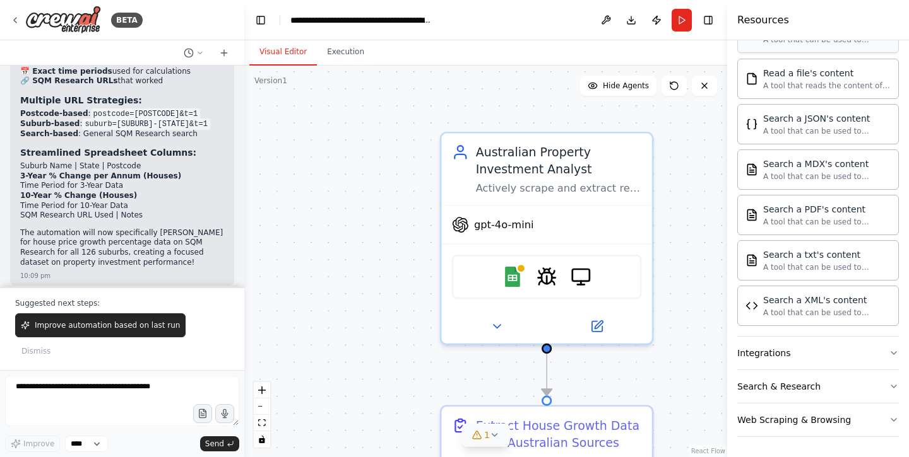
scroll to position [511, 0]
click at [132, 403] on textarea at bounding box center [122, 401] width 234 height 50
type textarea "**********"
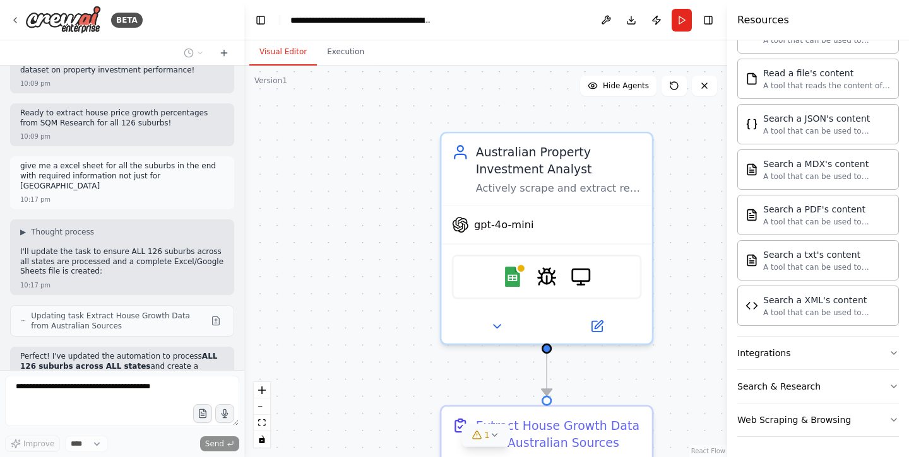
scroll to position [9658, 0]
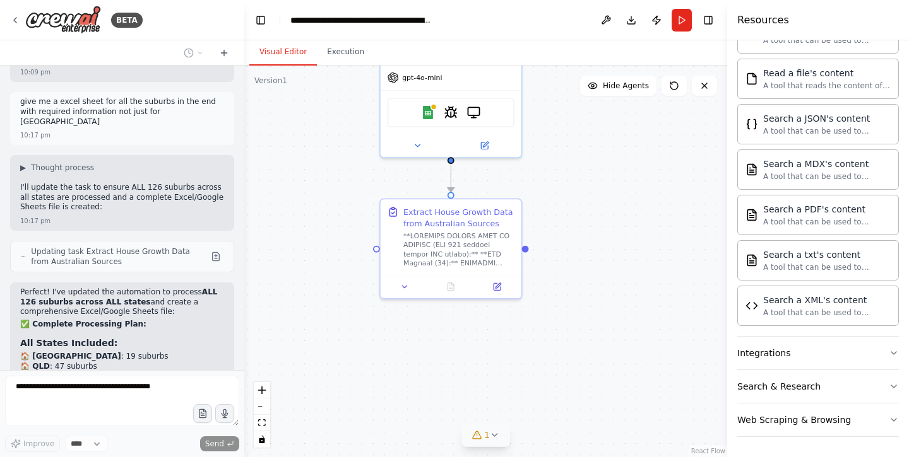
drag, startPoint x: 693, startPoint y: 317, endPoint x: 547, endPoint y: 151, distance: 220.9
click at [547, 151] on div ".deletable-edge-delete-btn { width: 20px; height: 20px; border: 0px solid #ffff…" at bounding box center [485, 262] width 483 height 392
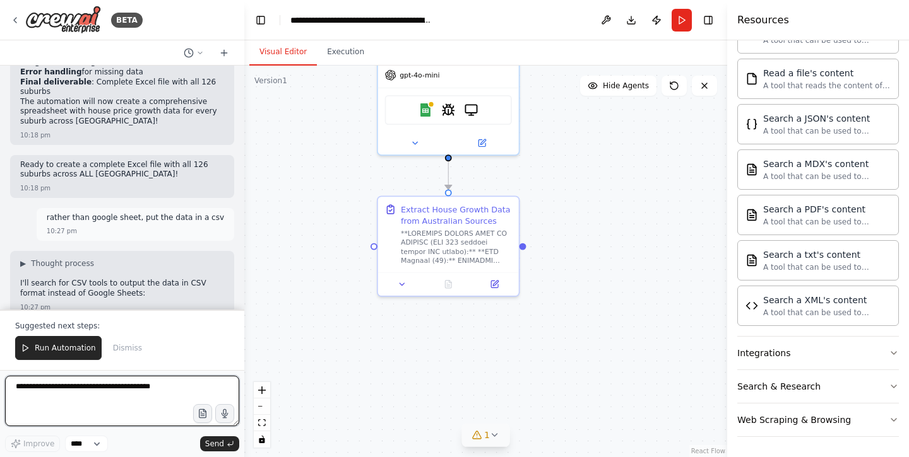
scroll to position [10165, 0]
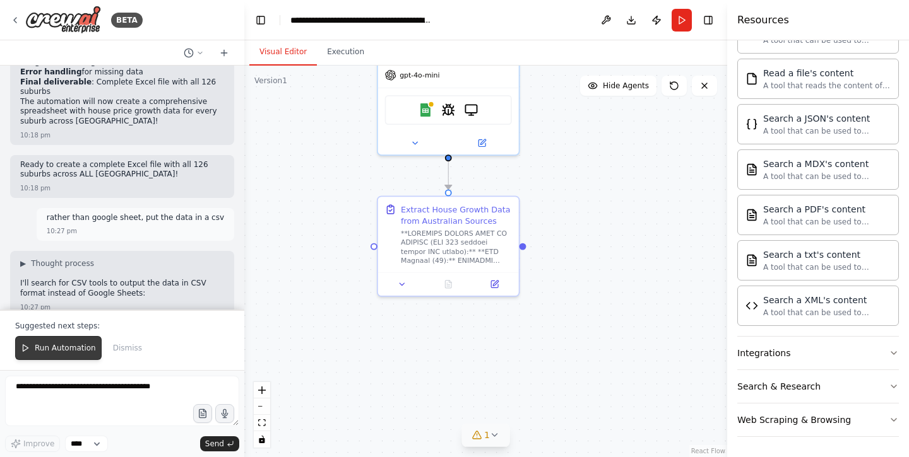
click at [64, 355] on button "Run Automation" at bounding box center [58, 348] width 86 height 24
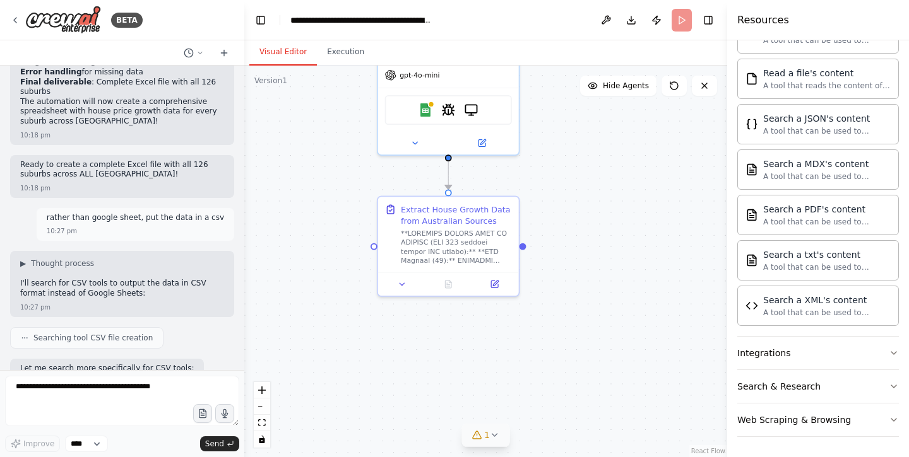
scroll to position [10105, 0]
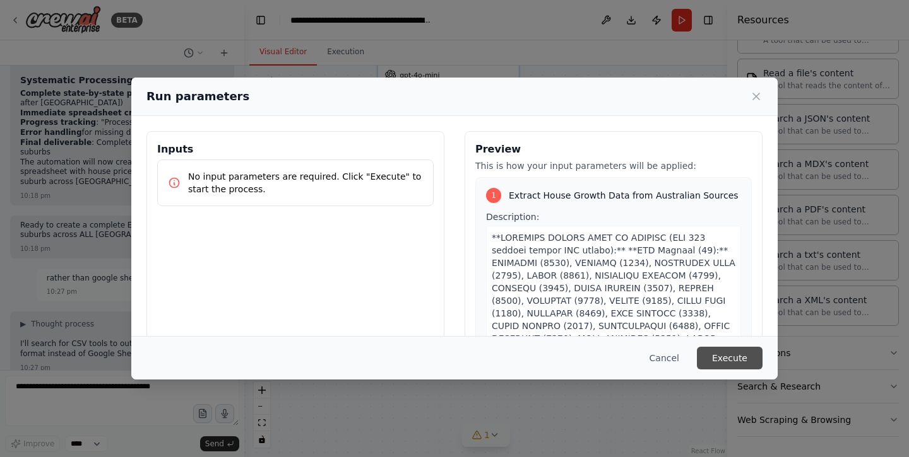
click at [716, 350] on button "Execute" at bounding box center [730, 358] width 66 height 23
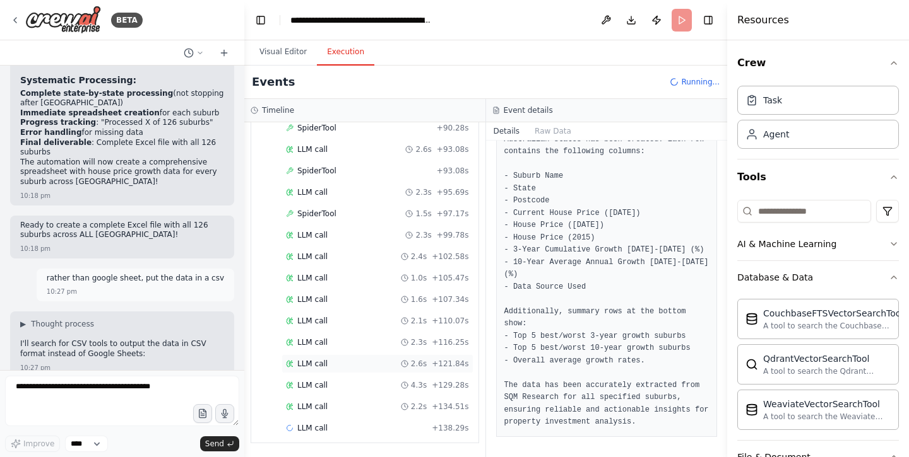
scroll to position [813, 0]
click at [339, 213] on div "SpiderTool 1.5s + 97.17s" at bounding box center [377, 214] width 183 height 10
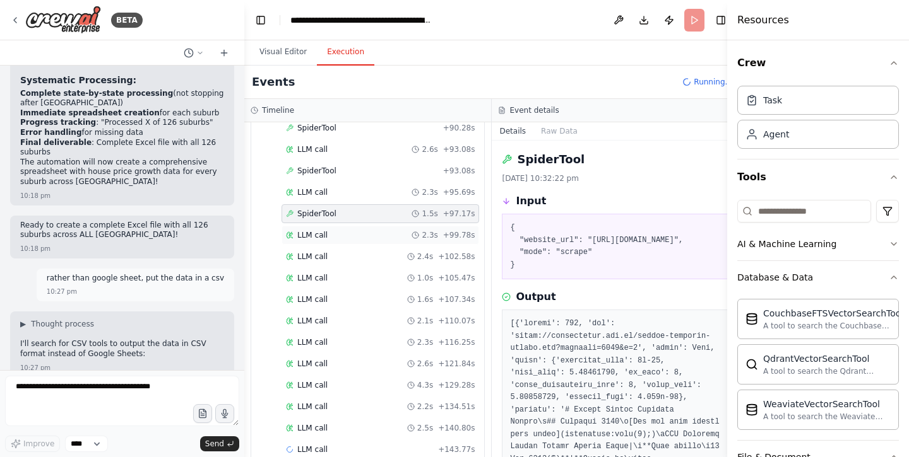
click at [336, 233] on div "LLM call 2.3s + 99.78s" at bounding box center [380, 235] width 189 height 10
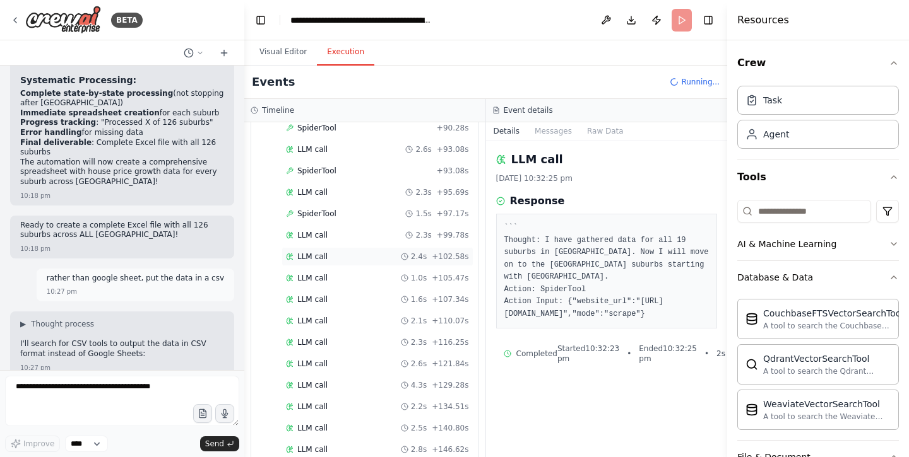
click at [363, 260] on div "LLM call 2.4s + 102.58s" at bounding box center [377, 257] width 183 height 10
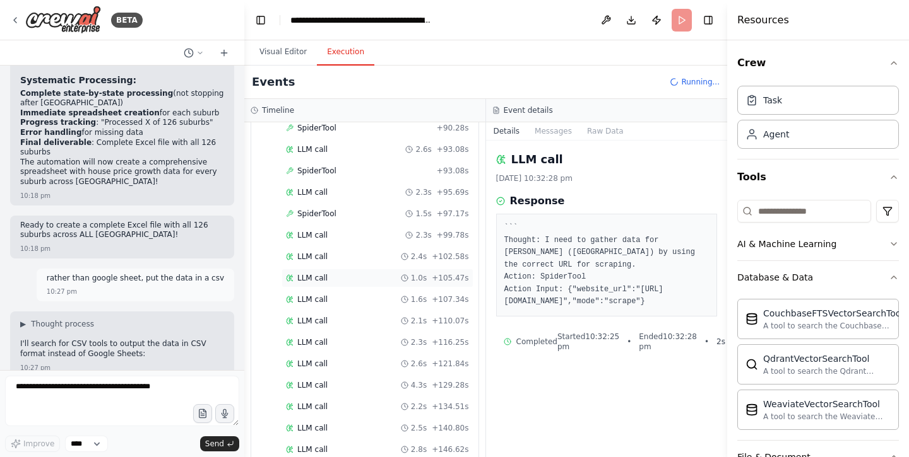
click at [328, 274] on div "LLM call 1.0s + 105.47s" at bounding box center [377, 278] width 183 height 10
click at [326, 297] on span "LLM call" at bounding box center [312, 300] width 30 height 10
click at [329, 319] on div "LLM call 2.1s + 110.07s" at bounding box center [377, 321] width 183 height 10
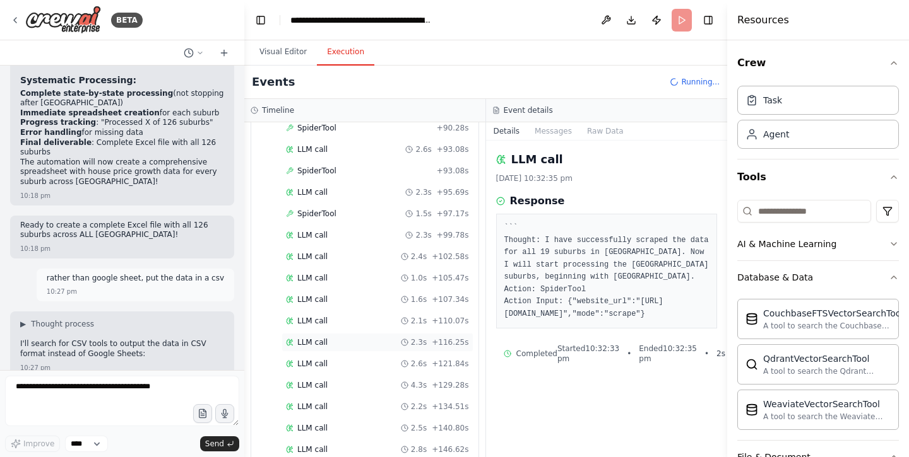
click at [331, 339] on div "LLM call 2.3s + 116.25s" at bounding box center [377, 343] width 183 height 10
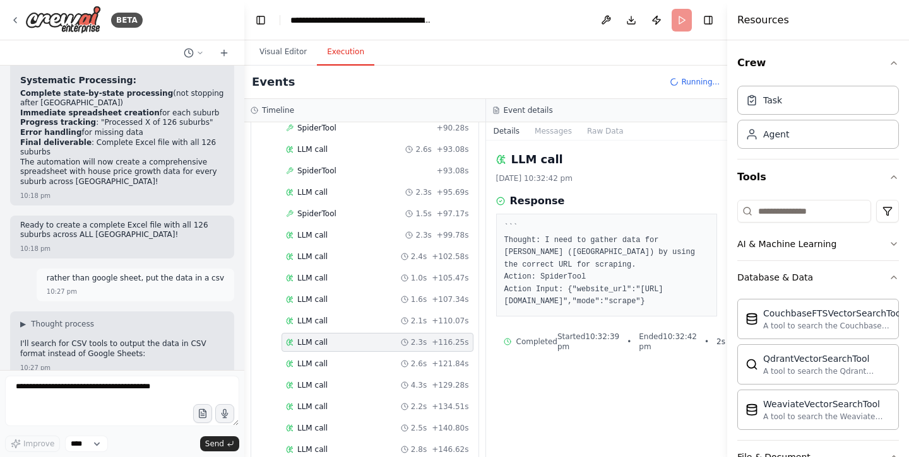
click at [336, 320] on div "LLM call 2.1s + 110.07s" at bounding box center [377, 321] width 183 height 10
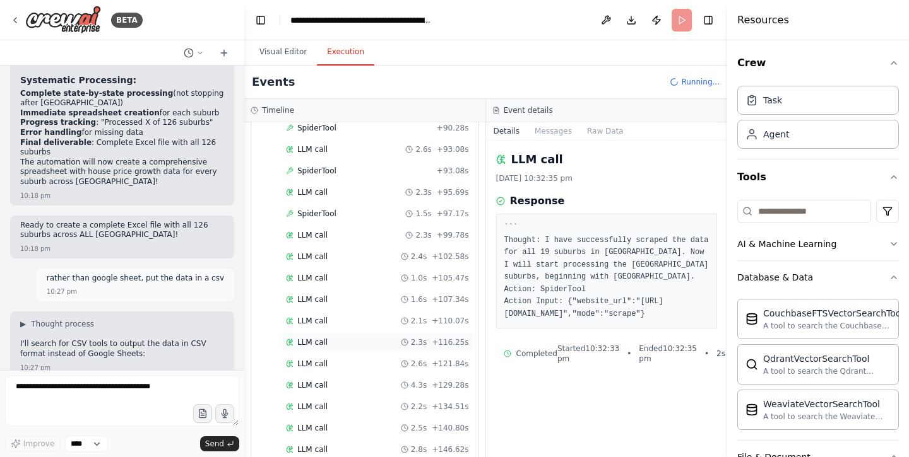
click at [334, 349] on div "LLM call 2.3s + 116.25s" at bounding box center [377, 342] width 192 height 19
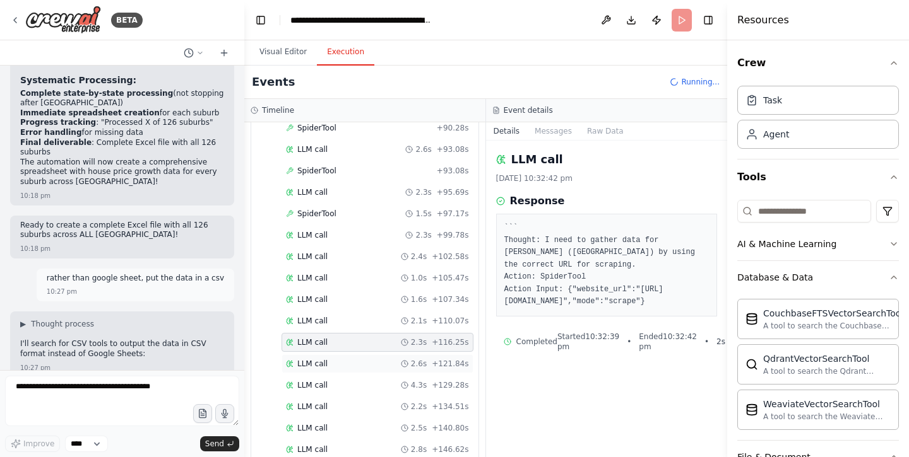
click at [334, 359] on div "LLM call 2.6s + 121.84s" at bounding box center [377, 364] width 183 height 10
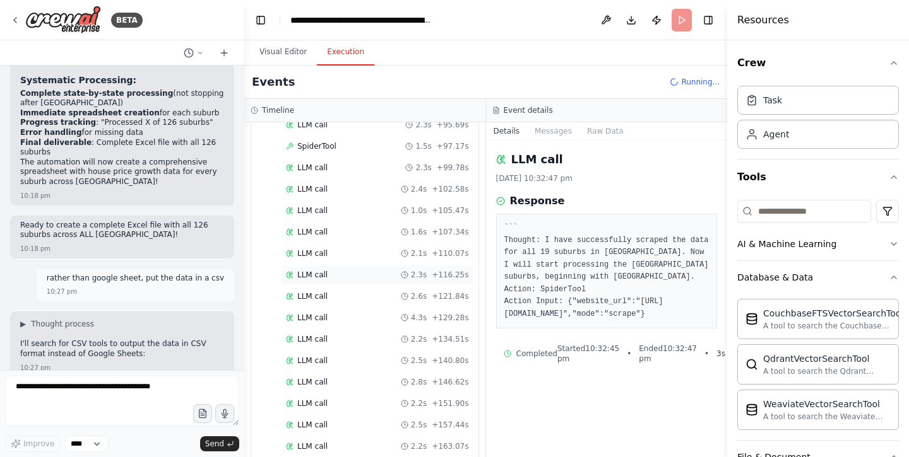
scroll to position [890, 0]
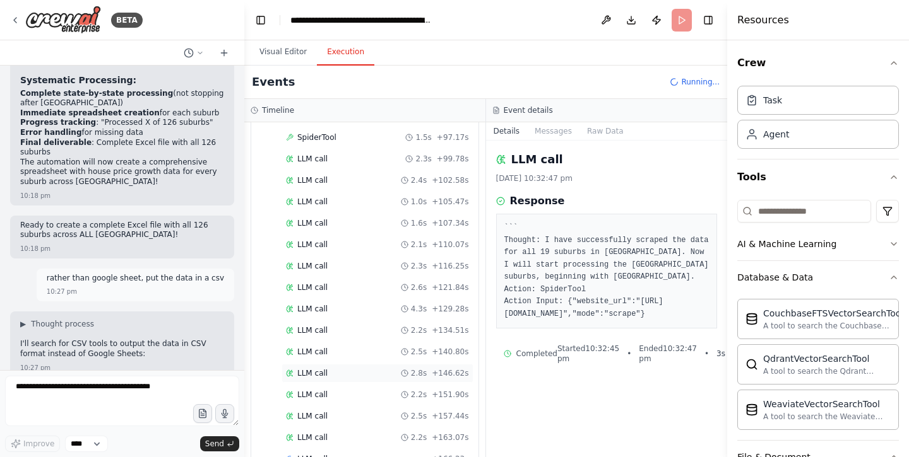
click at [343, 381] on div "LLM call 2.8s + 146.62s" at bounding box center [377, 373] width 192 height 19
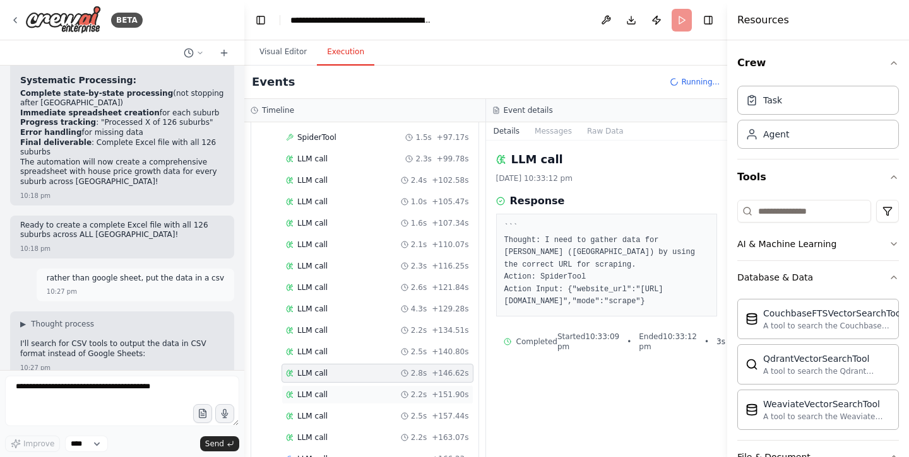
click at [340, 394] on div "LLM call 2.2s + 151.90s" at bounding box center [377, 395] width 183 height 10
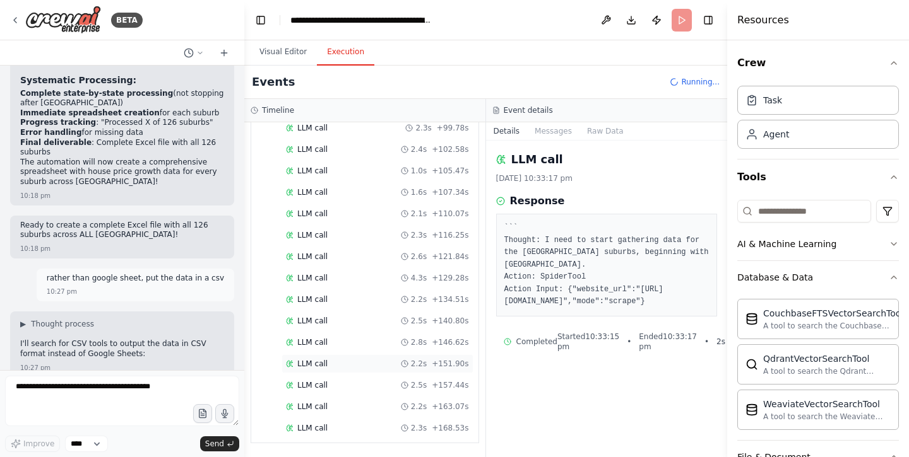
scroll to position [921, 0]
click at [326, 416] on div "LLM call 2.2s + 163.07s" at bounding box center [377, 407] width 192 height 19
click at [324, 427] on span "LLM call" at bounding box center [312, 428] width 30 height 10
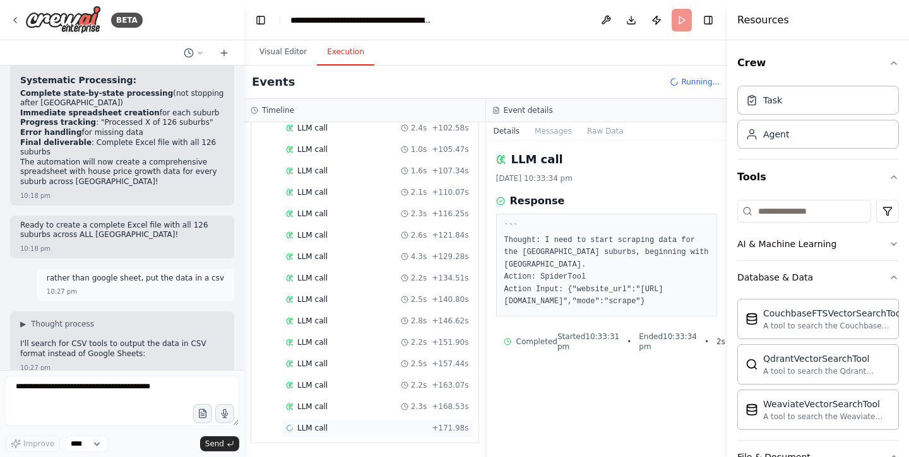
click at [315, 427] on span "LLM call" at bounding box center [312, 428] width 30 height 10
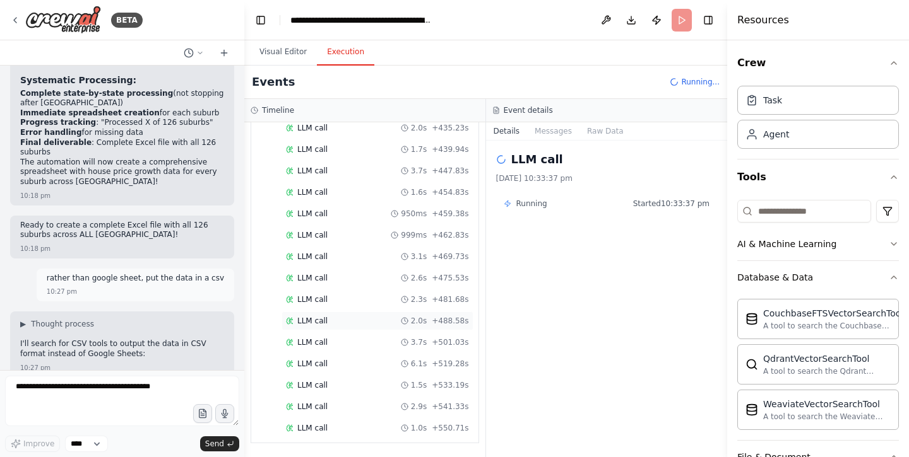
scroll to position [2186, 0]
click at [341, 423] on div "LLM call 1.0s + 550.71s" at bounding box center [377, 428] width 192 height 19
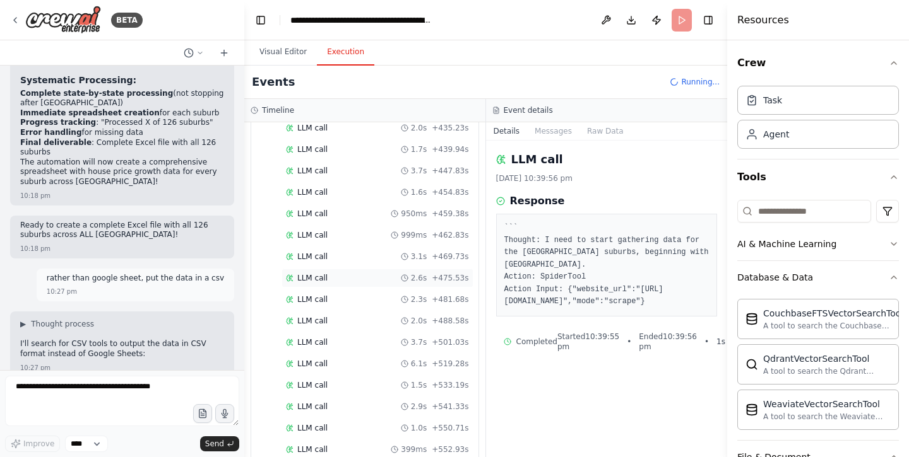
click at [336, 273] on div "LLM call 2.6s + 475.53s" at bounding box center [377, 278] width 192 height 19
click at [342, 229] on div "LLM call 999ms + 462.83s" at bounding box center [377, 235] width 192 height 19
click at [345, 197] on div "LLM call 1.6s + 454.83s" at bounding box center [377, 192] width 183 height 10
click at [345, 223] on div "LLM call 950ms + 459.38s" at bounding box center [377, 213] width 192 height 19
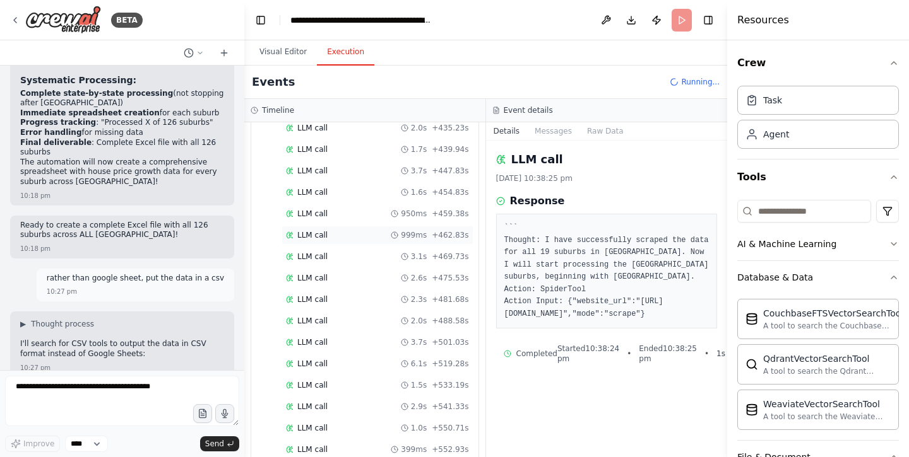
click at [332, 243] on div "LLM call 999ms + 462.83s" at bounding box center [377, 235] width 192 height 19
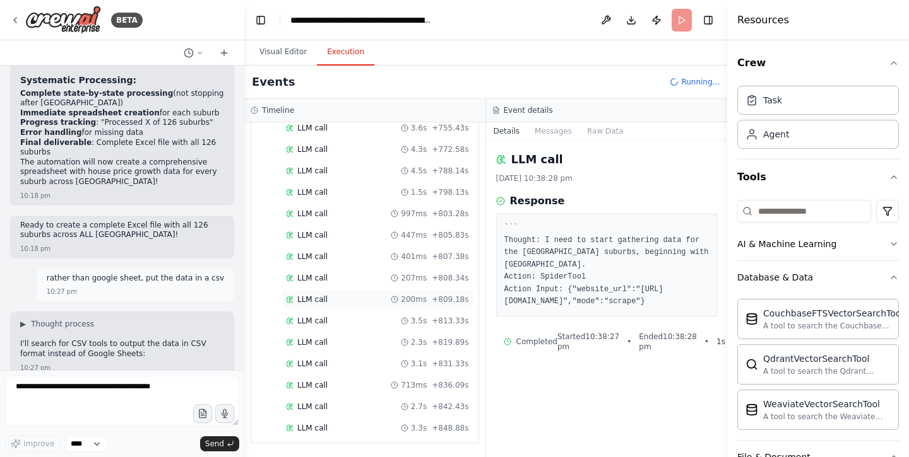
scroll to position [0, 0]
click at [449, 387] on span "+ 836.09s" at bounding box center [450, 385] width 37 height 10
click at [442, 399] on div "LLM call 2.7s + 842.43s" at bounding box center [377, 407] width 192 height 19
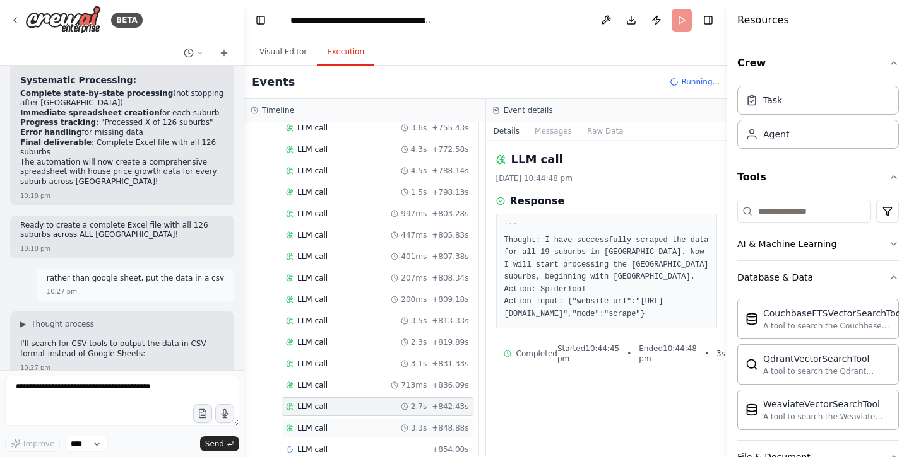
click at [441, 421] on div "LLM call 3.3s + 848.88s" at bounding box center [377, 428] width 192 height 19
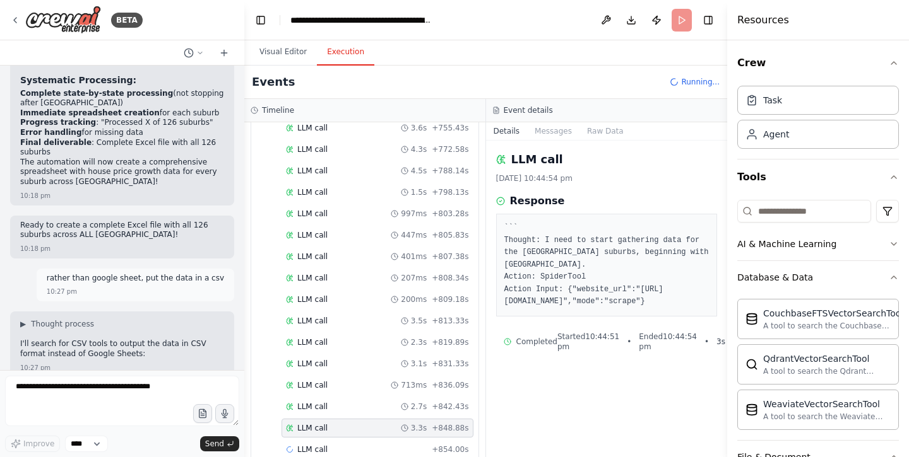
click at [440, 434] on div "LLM call 3.3s + 848.88s" at bounding box center [377, 428] width 192 height 19
click at [435, 411] on span "+ 842.43s" at bounding box center [450, 407] width 37 height 10
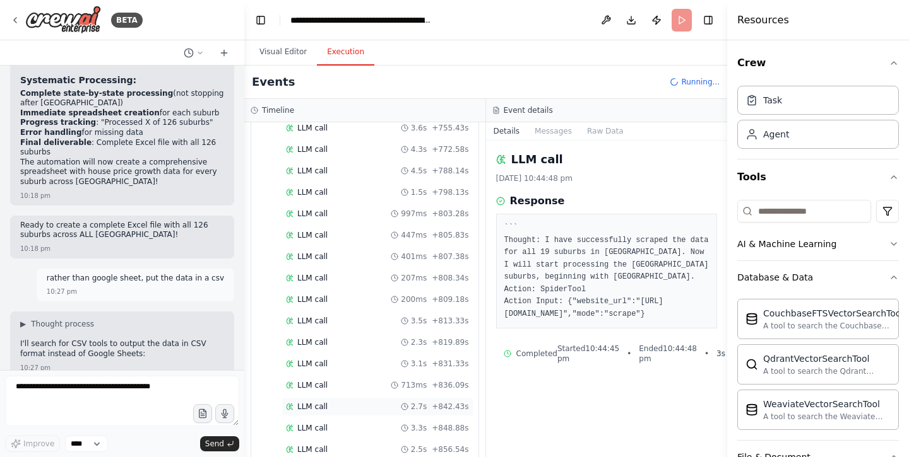
click at [432, 403] on div "2.7s + 842.43s" at bounding box center [435, 407] width 68 height 10
click at [425, 362] on span "3.1s" at bounding box center [419, 364] width 16 height 10
click at [416, 408] on span "2.7s" at bounding box center [419, 407] width 16 height 10
click at [416, 408] on span "3.3s" at bounding box center [419, 407] width 16 height 10
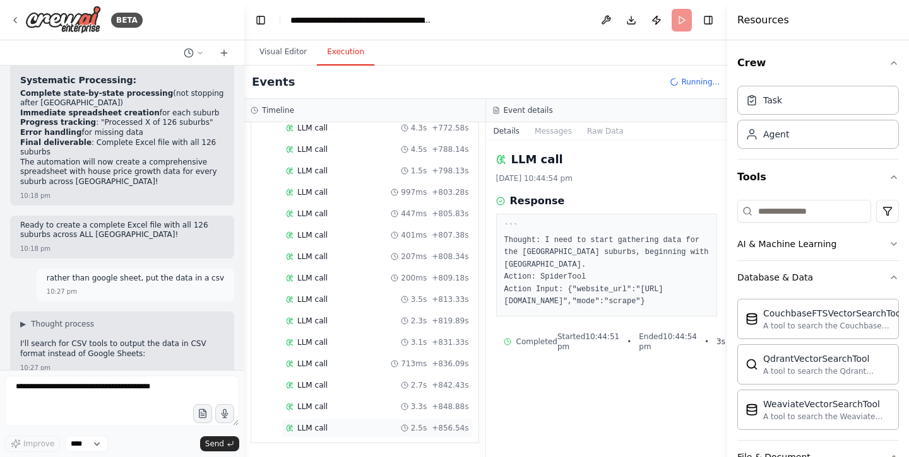
click at [424, 423] on div "LLM call 2.5s + 856.54s" at bounding box center [377, 428] width 192 height 19
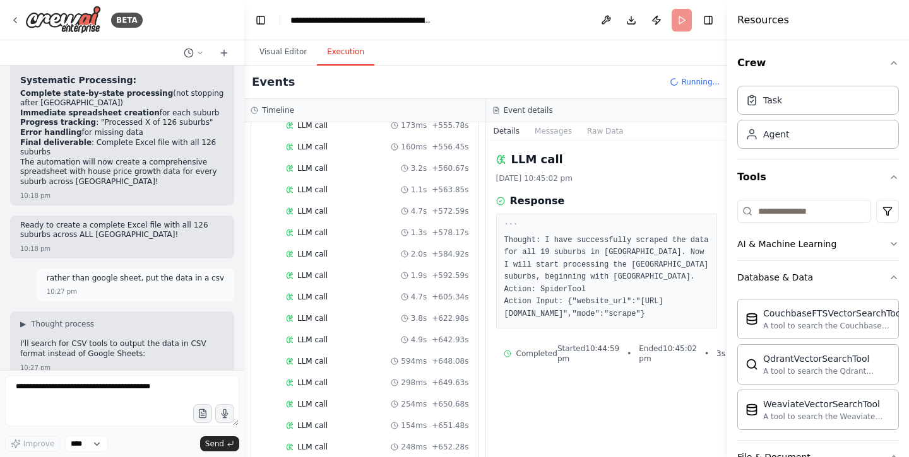
scroll to position [2517, 0]
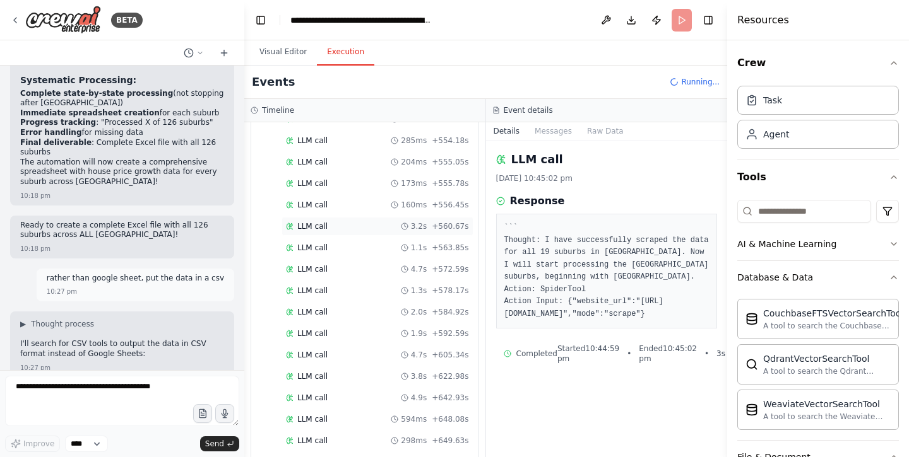
click at [411, 231] on div "3.2s" at bounding box center [414, 226] width 26 height 10
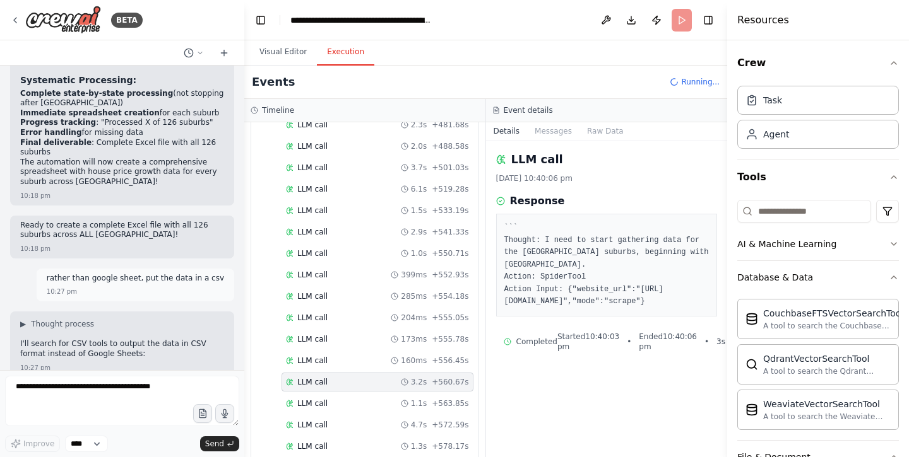
click at [408, 231] on icon at bounding box center [405, 232] width 8 height 8
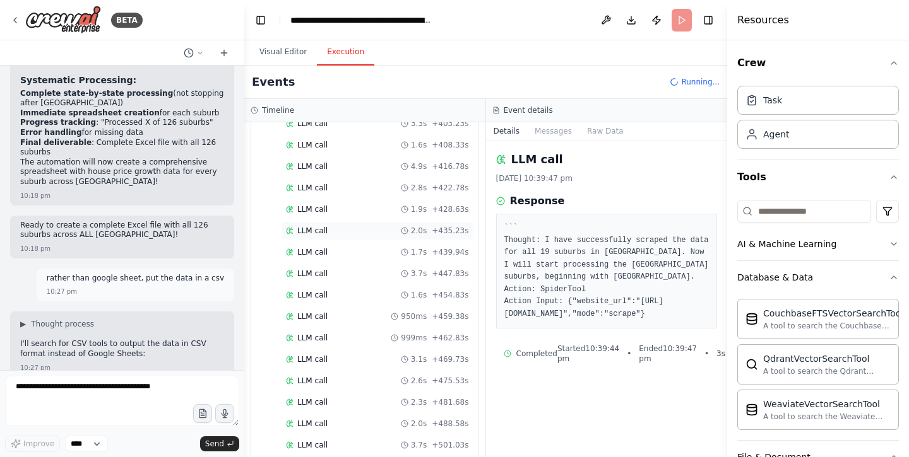
click at [405, 226] on div "2.0s" at bounding box center [414, 231] width 26 height 10
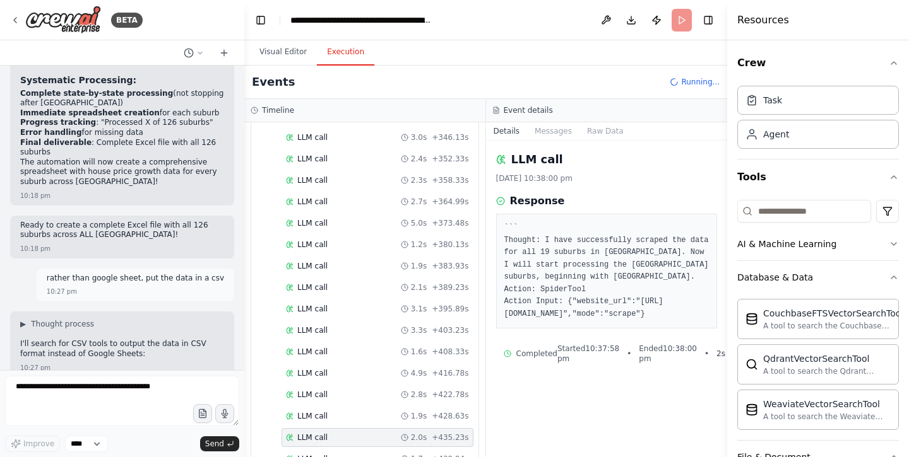
scroll to position [1762, 0]
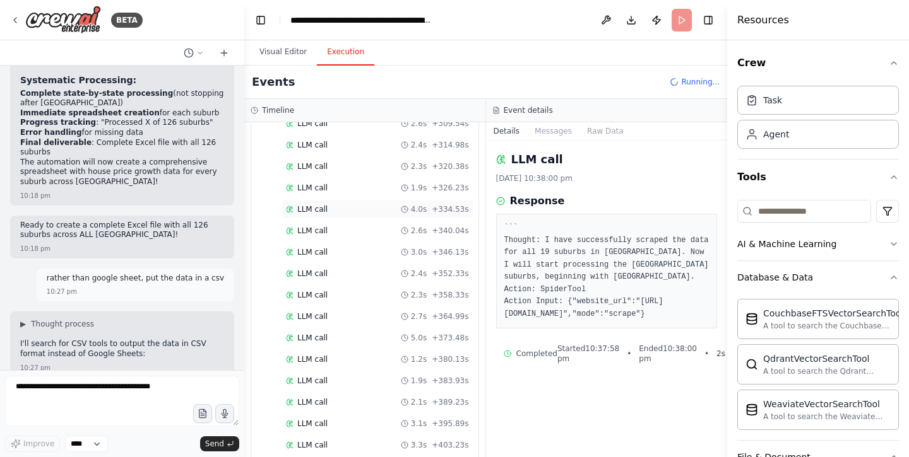
click at [408, 213] on div "4.0s" at bounding box center [414, 209] width 26 height 10
click at [415, 179] on div "LLM call 1.9s + 326.23s" at bounding box center [377, 188] width 192 height 19
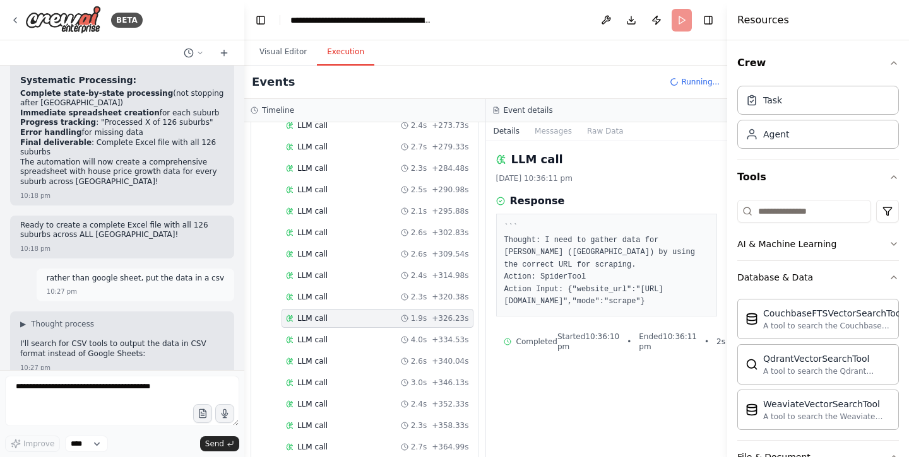
scroll to position [1596, 0]
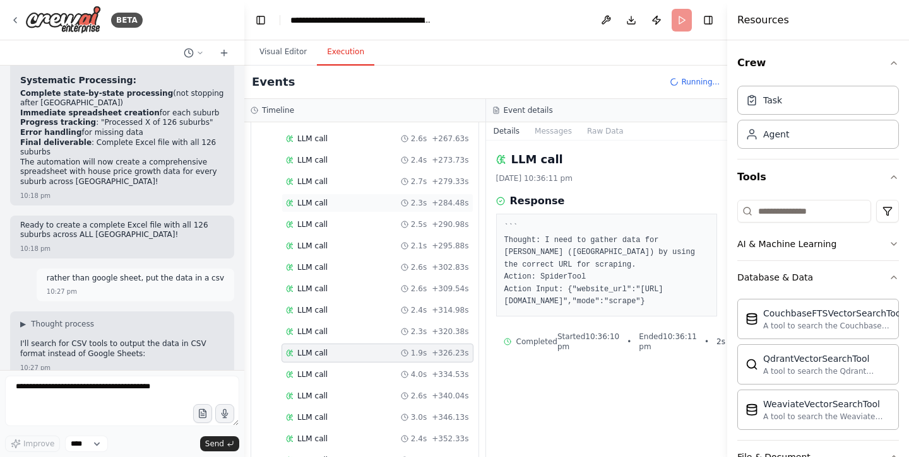
click at [408, 201] on icon at bounding box center [405, 203] width 8 height 8
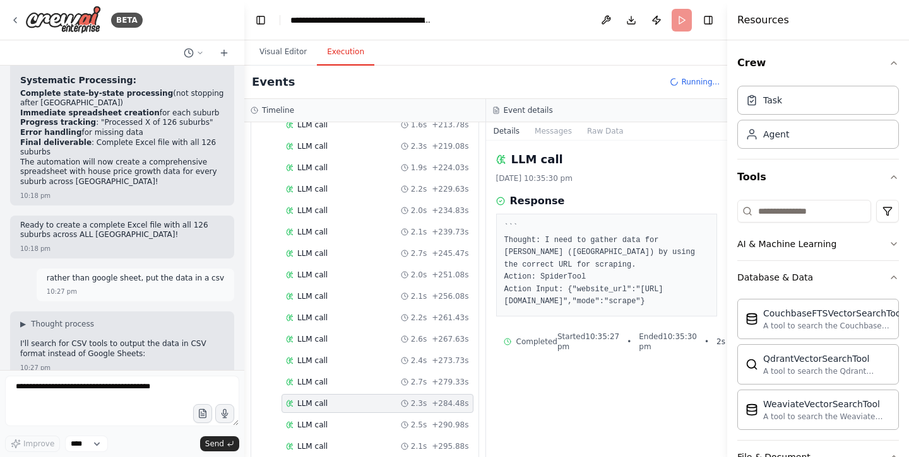
scroll to position [1345, 0]
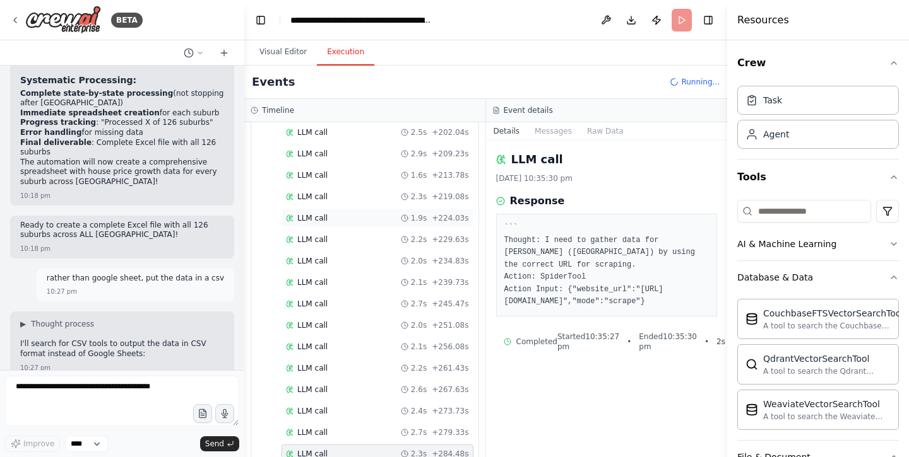
click at [432, 221] on div "1.9s + 224.03s" at bounding box center [435, 218] width 68 height 10
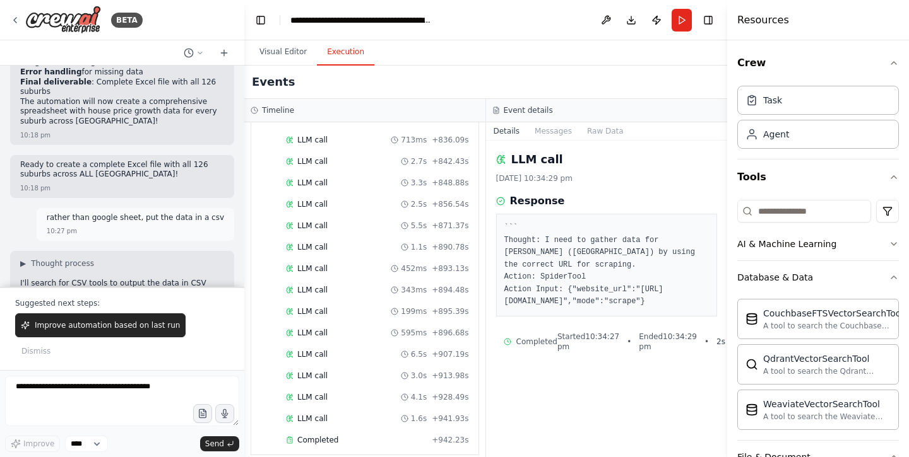
scroll to position [3474, 0]
click at [333, 436] on span "Completed" at bounding box center [317, 441] width 41 height 10
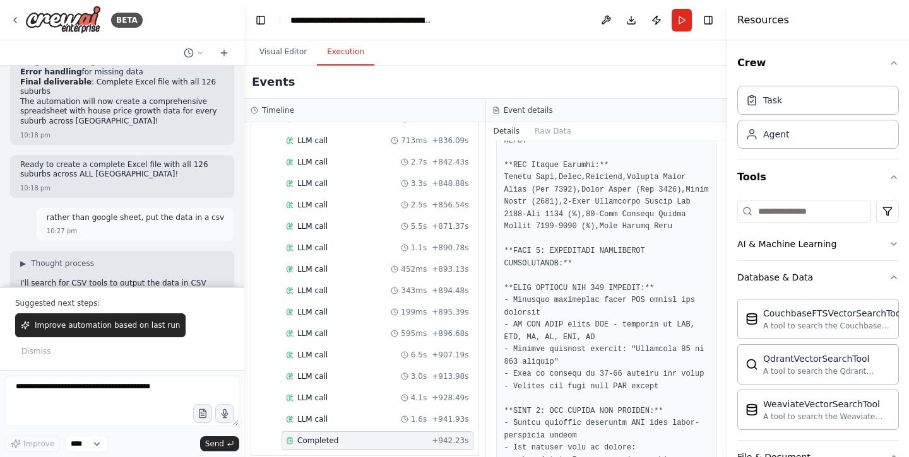
scroll to position [1573, 0]
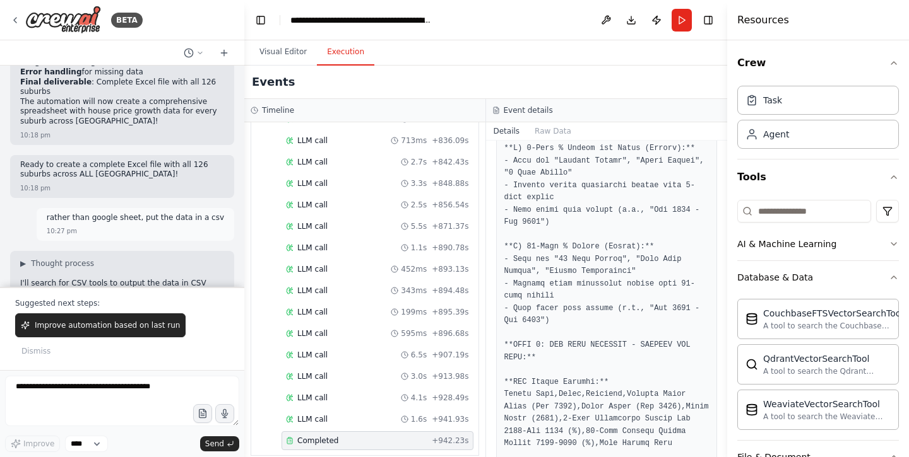
scroll to position [1303, 0]
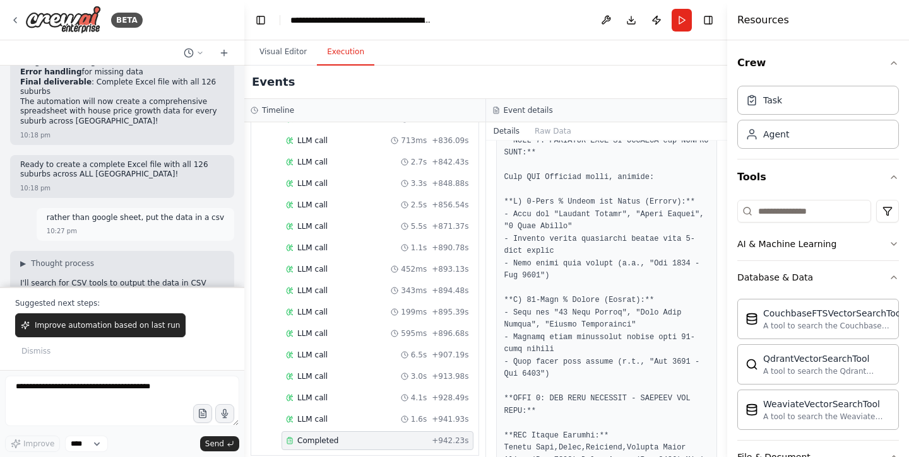
click at [398, 330] on icon at bounding box center [395, 334] width 8 height 8
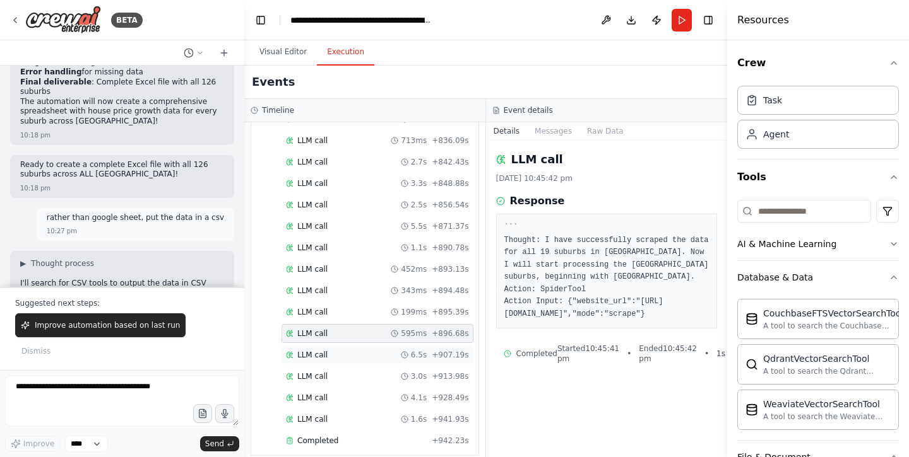
click at [369, 350] on div "LLM call 6.5s + 907.19s" at bounding box center [377, 355] width 183 height 10
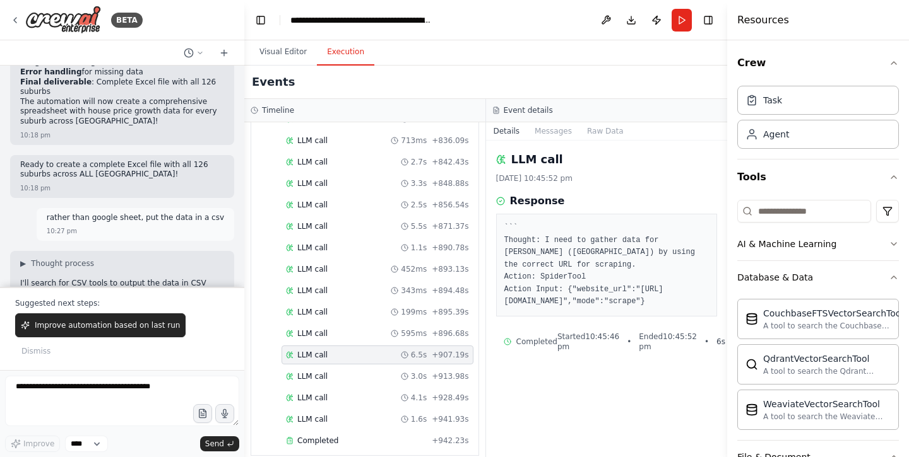
click at [377, 392] on div "LLM call 4.1s + 928.49s" at bounding box center [377, 398] width 192 height 19
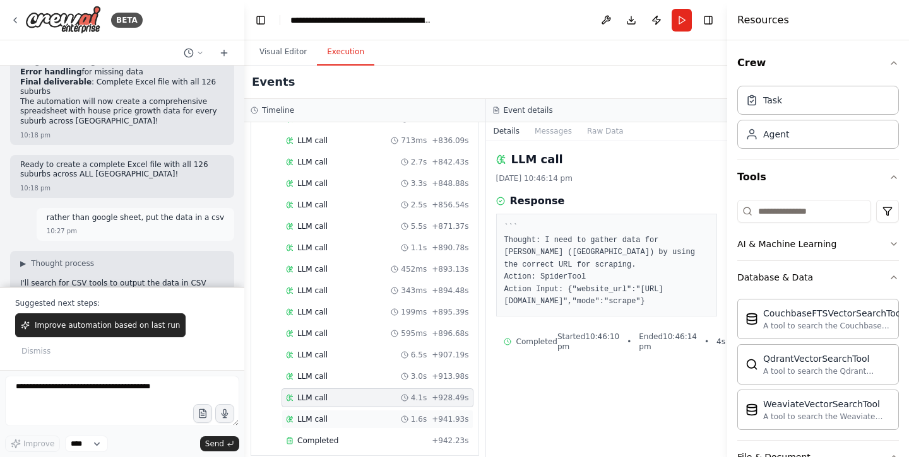
click at [373, 415] on div "LLM call 1.6s + 941.93s" at bounding box center [377, 420] width 183 height 10
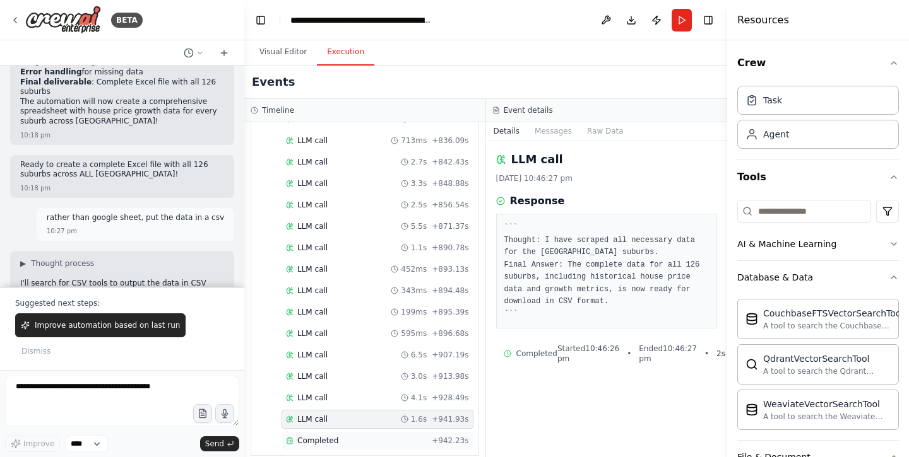
click at [377, 432] on div "Completed + 942.23s" at bounding box center [377, 441] width 192 height 19
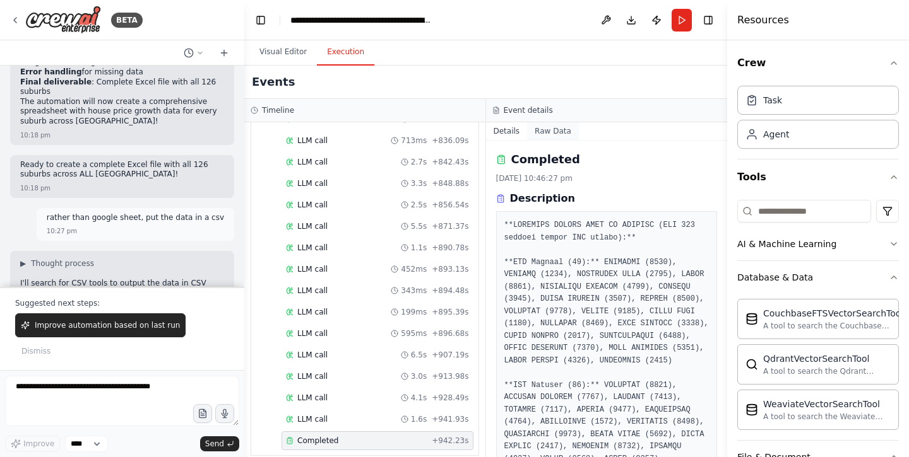
click at [554, 135] on button "Raw Data" at bounding box center [553, 131] width 52 height 18
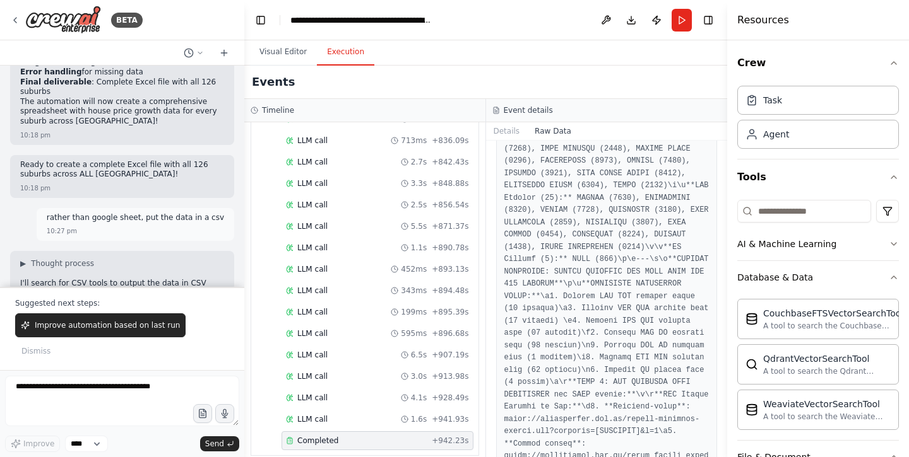
scroll to position [6397, 0]
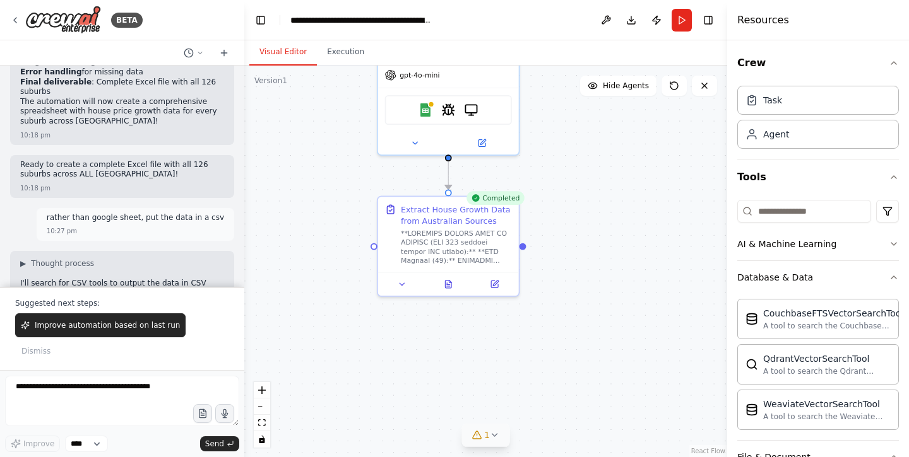
click at [282, 57] on button "Visual Editor" at bounding box center [283, 52] width 68 height 27
drag, startPoint x: 447, startPoint y: 289, endPoint x: 437, endPoint y: 297, distance: 13.1
click at [437, 289] on button at bounding box center [448, 282] width 49 height 14
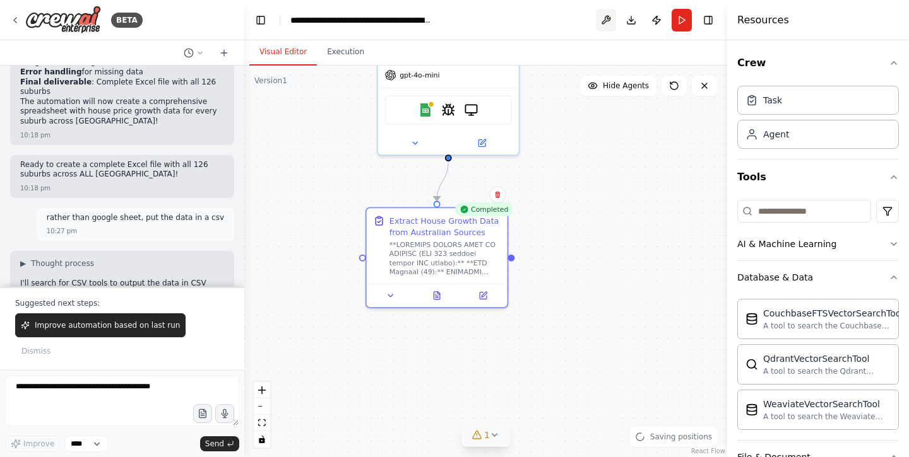
click at [606, 22] on button at bounding box center [606, 20] width 20 height 23
